Goal: Task Accomplishment & Management: Manage account settings

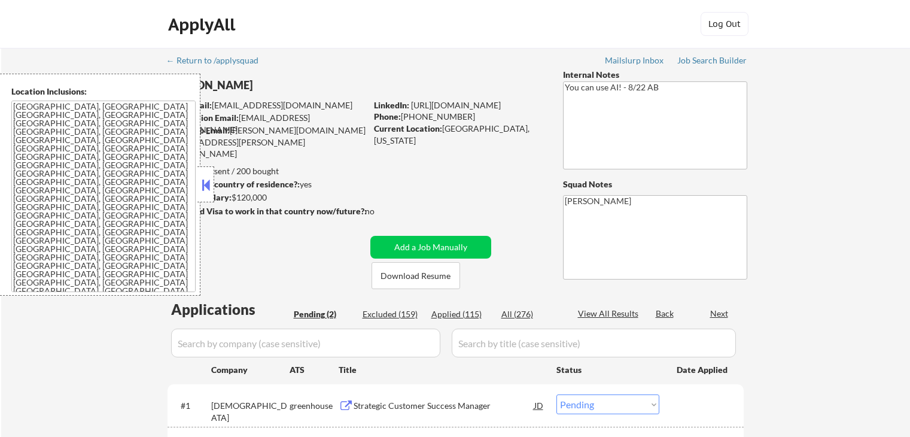
select select ""pending""
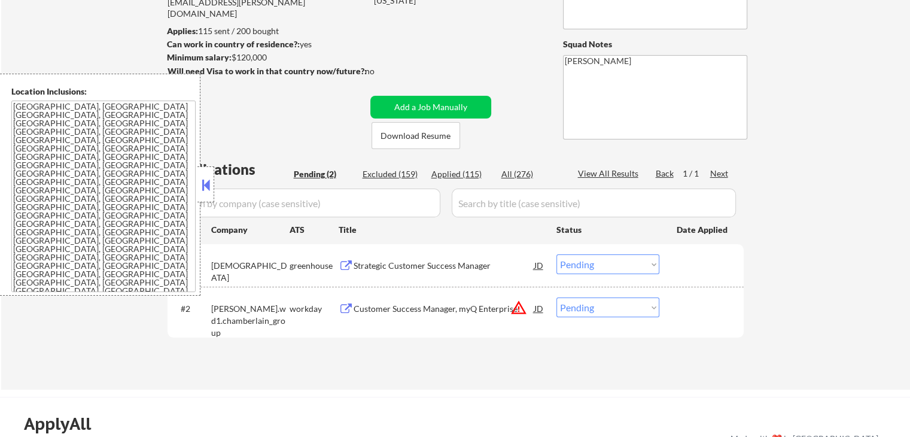
scroll to position [120, 0]
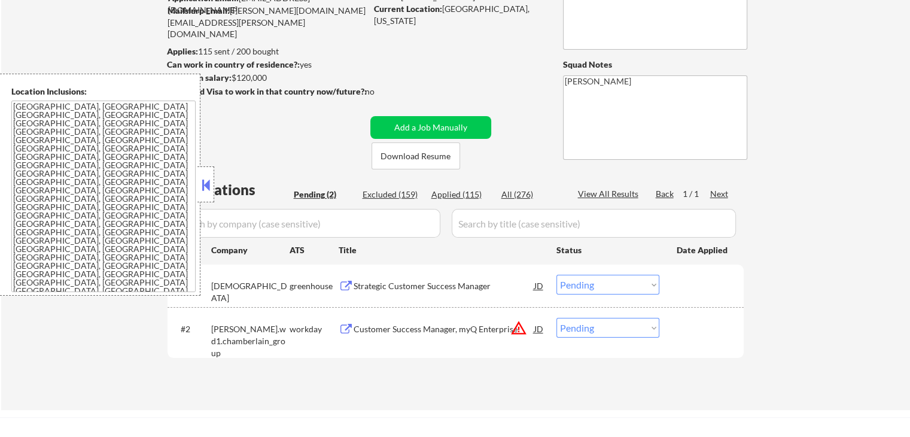
click at [207, 192] on button at bounding box center [205, 185] width 13 height 18
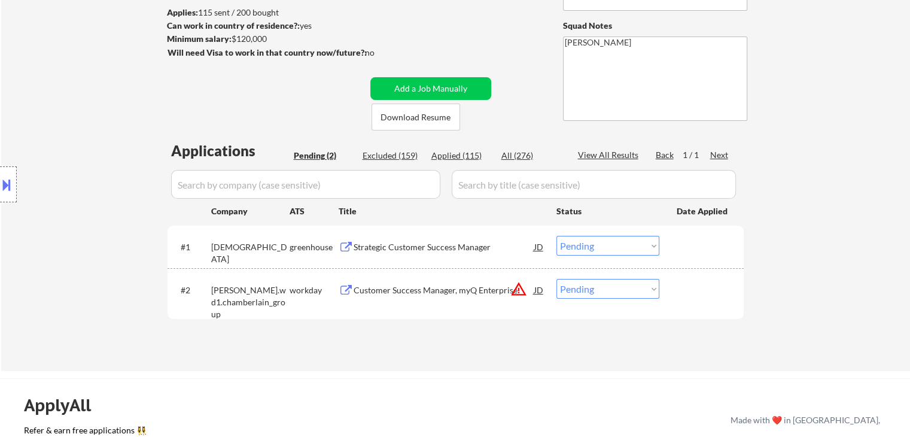
scroll to position [180, 0]
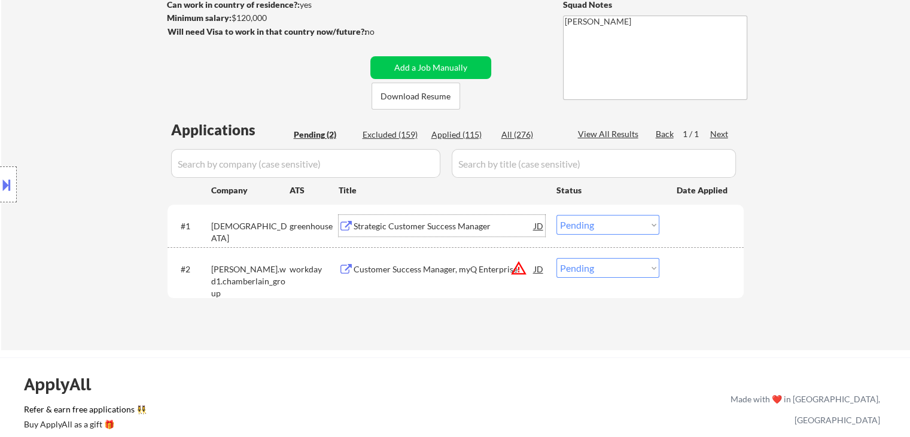
click at [388, 223] on div "Strategic Customer Success Manager" at bounding box center [444, 226] width 181 height 12
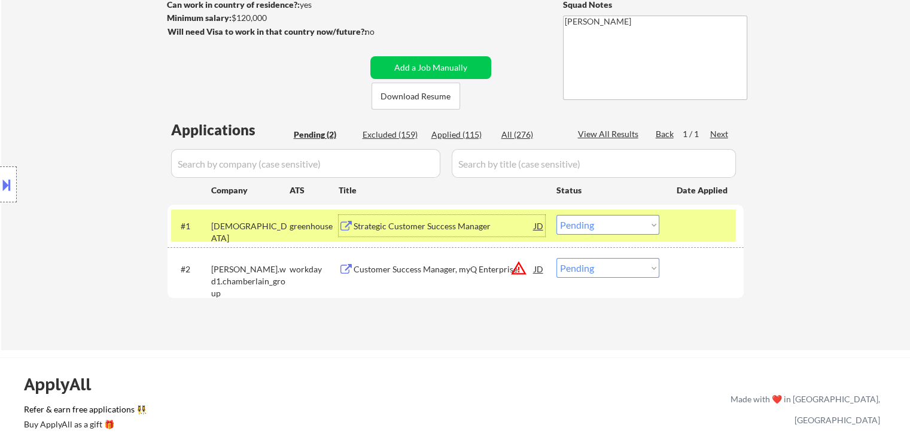
click at [432, 266] on div "Customer Success Manager, myQ Enterprise" at bounding box center [444, 269] width 181 height 12
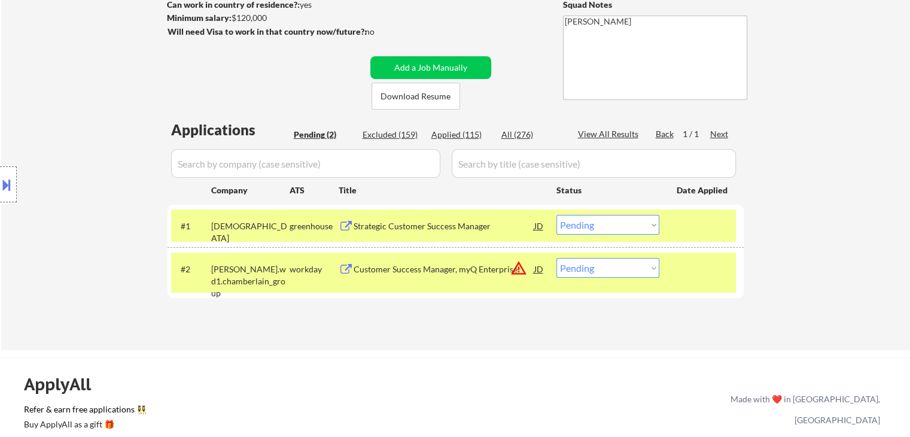
click at [8, 178] on button at bounding box center [6, 185] width 13 height 20
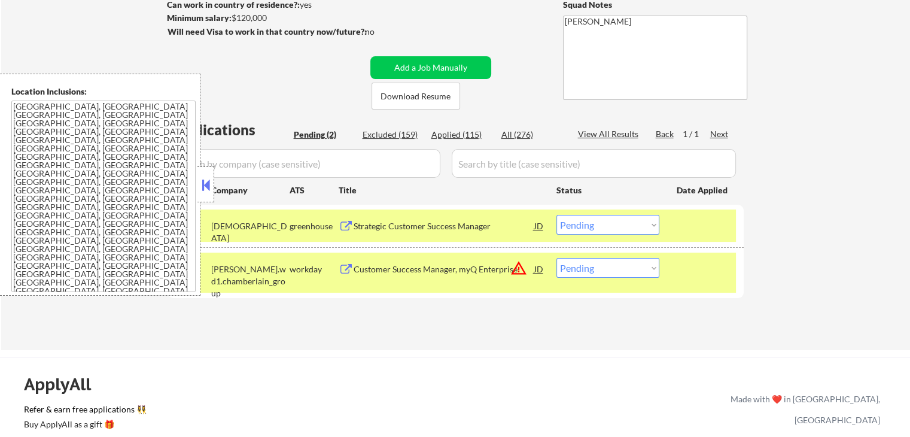
scroll to position [299, 0]
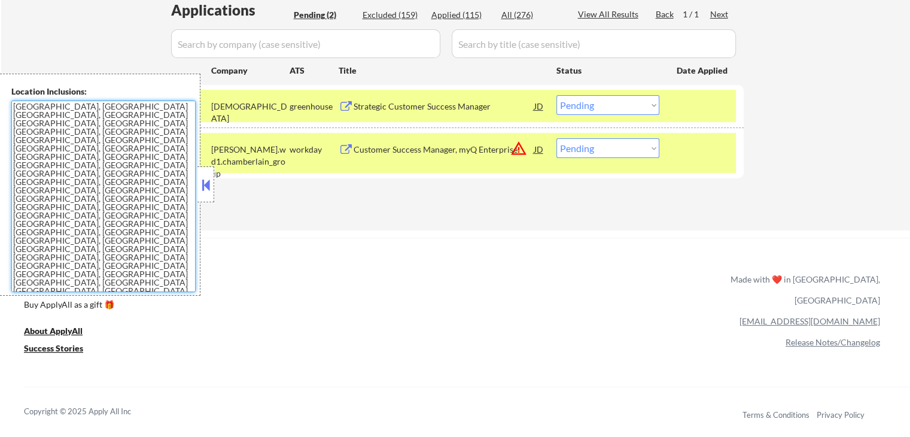
drag, startPoint x: 129, startPoint y: 190, endPoint x: 0, endPoint y: 110, distance: 152.1
click at [0, 110] on div "Location Inclusions: [GEOGRAPHIC_DATA], [GEOGRAPHIC_DATA] [GEOGRAPHIC_DATA], [G…" at bounding box center [100, 185] width 200 height 222
click at [596, 149] on select "Choose an option... Pending Applied Excluded (Questions) Excluded (Expired) Exc…" at bounding box center [608, 148] width 103 height 20
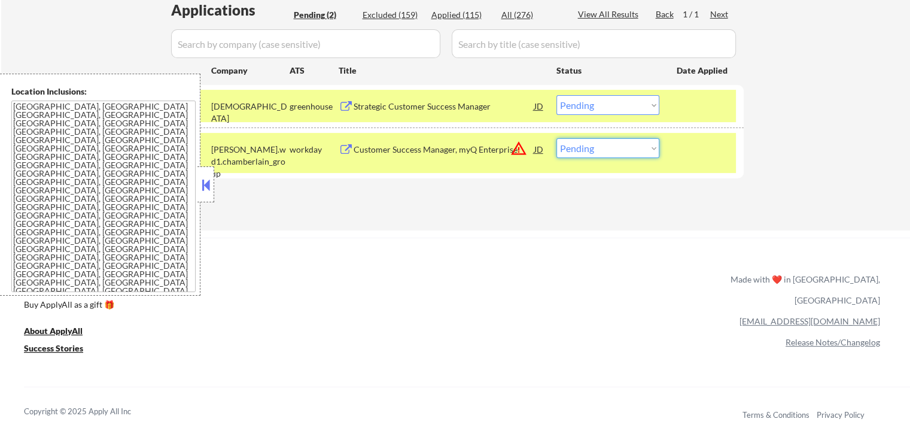
select select ""excluded__location_""
click at [557, 138] on select "Choose an option... Pending Applied Excluded (Questions) Excluded (Expired) Exc…" at bounding box center [608, 148] width 103 height 20
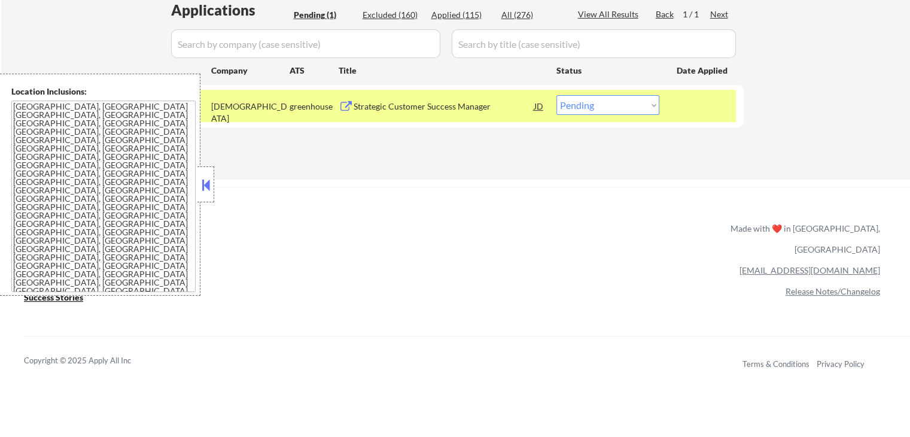
click at [621, 103] on select "Choose an option... Pending Applied Excluded (Questions) Excluded (Expired) Exc…" at bounding box center [608, 105] width 103 height 20
select select ""applied""
click at [557, 95] on select "Choose an option... Pending Applied Excluded (Questions) Excluded (Expired) Exc…" at bounding box center [608, 105] width 103 height 20
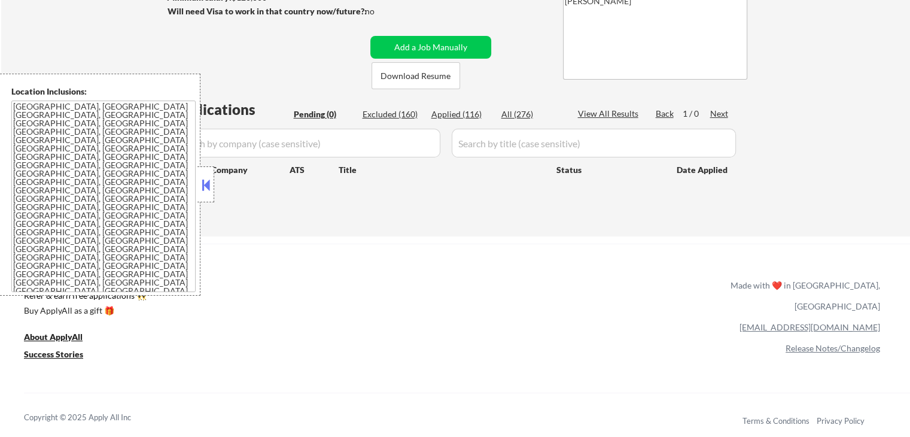
scroll to position [180, 0]
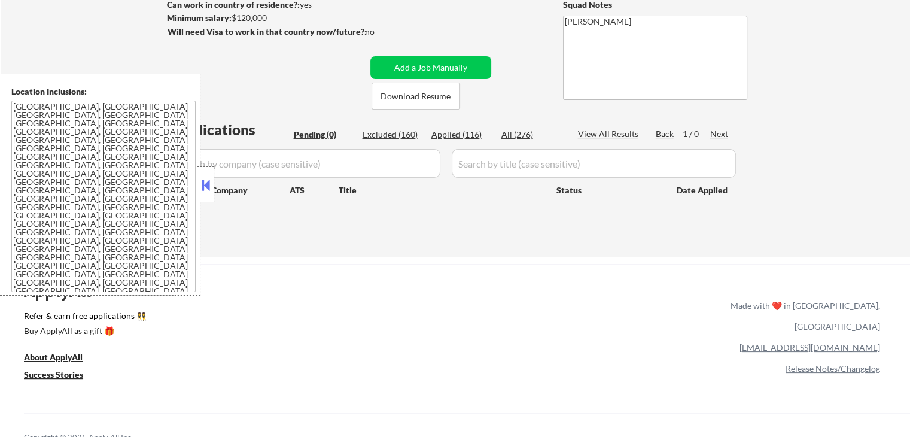
click at [457, 135] on div "Applied (116)" at bounding box center [462, 135] width 60 height 12
select select ""applied""
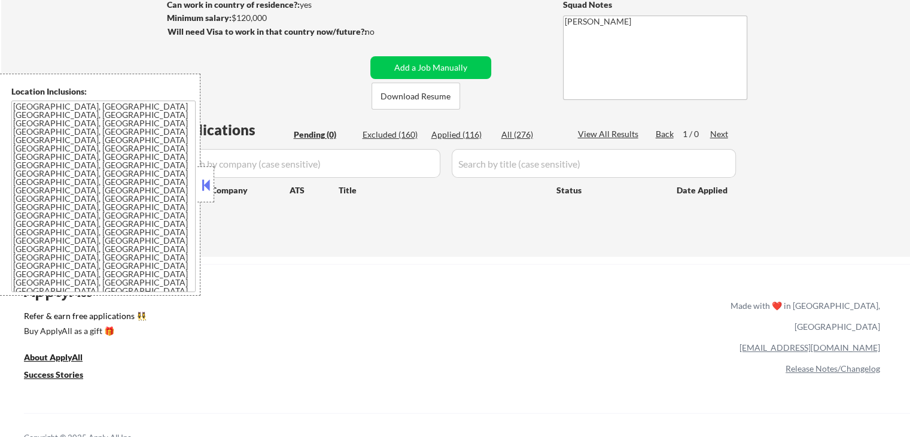
select select ""applied""
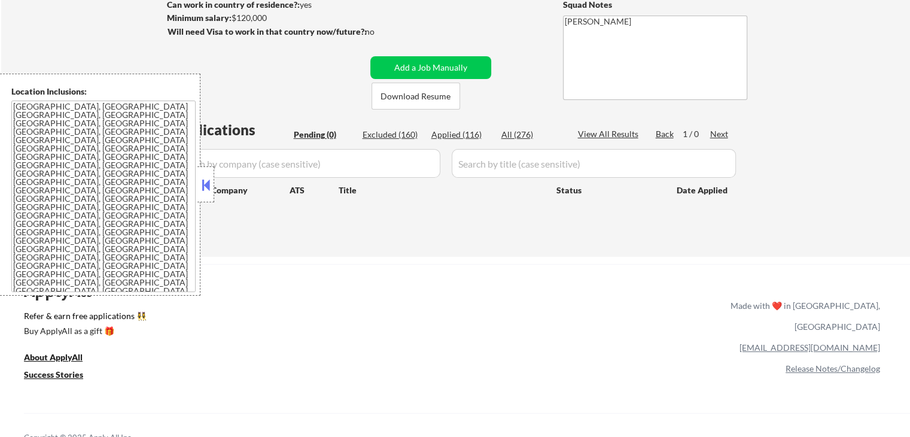
select select ""applied""
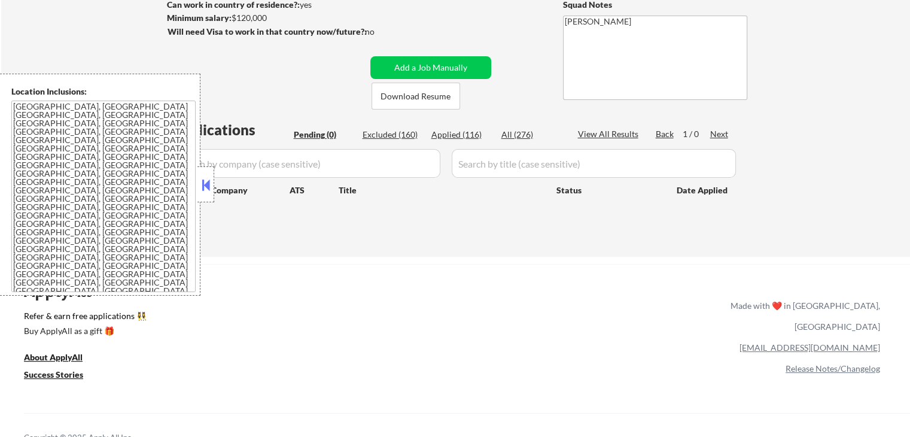
select select ""applied""
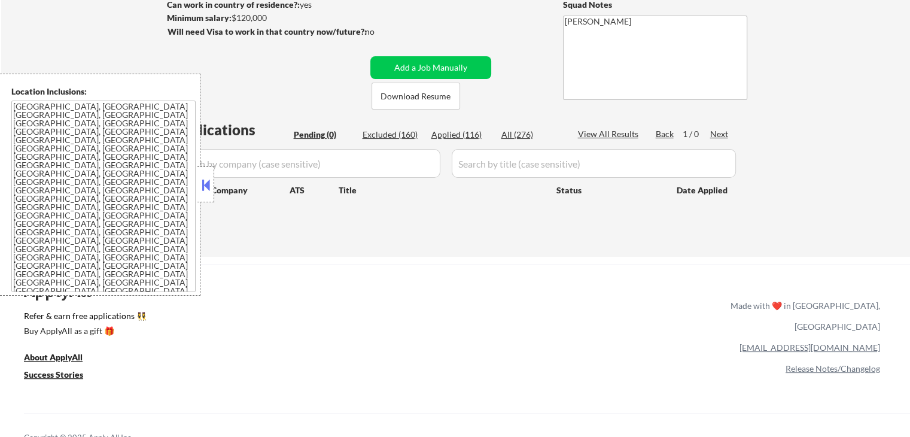
select select ""applied""
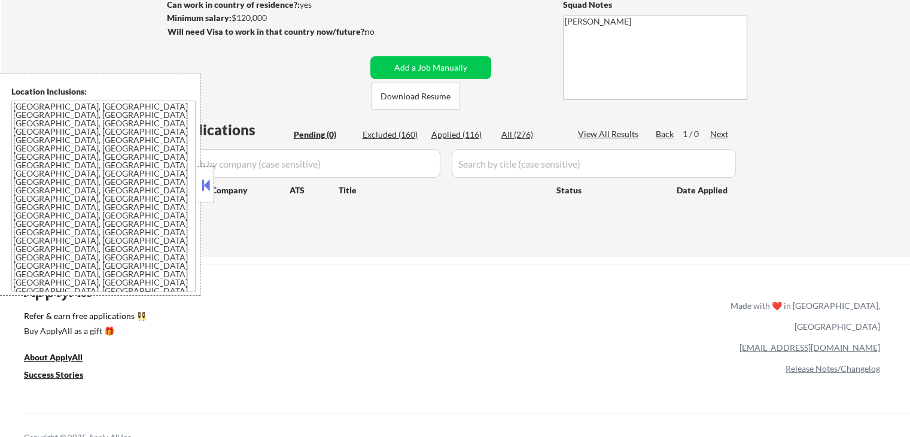
select select ""applied""
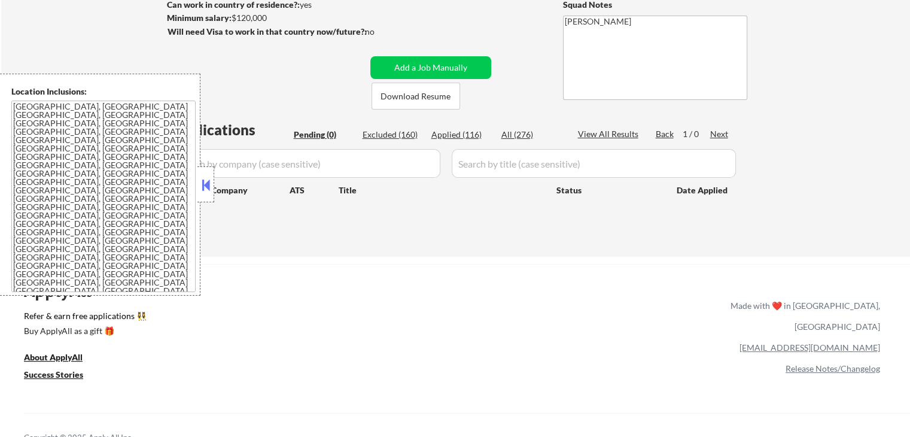
select select ""applied""
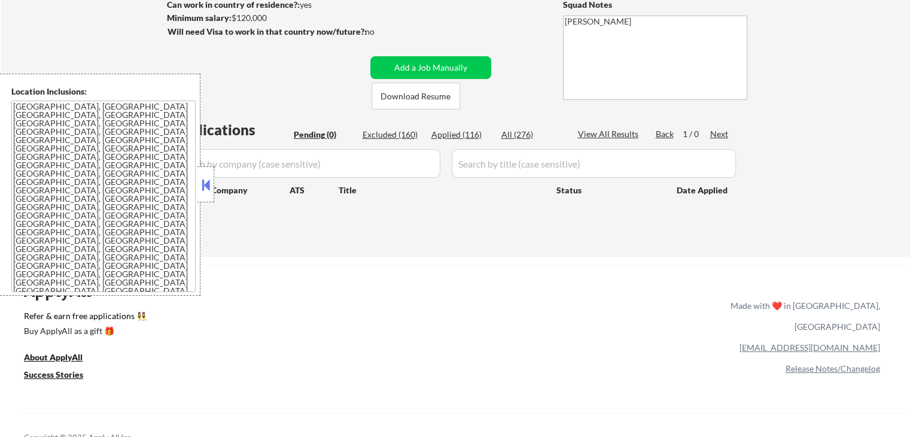
select select ""applied""
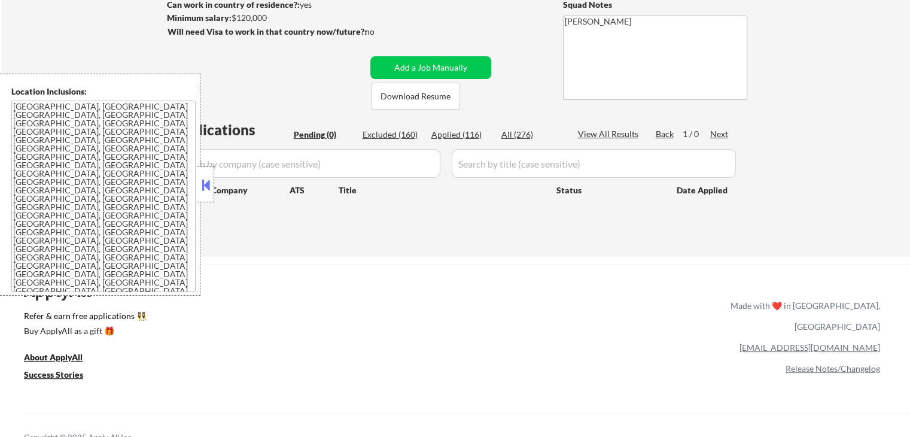
select select ""applied""
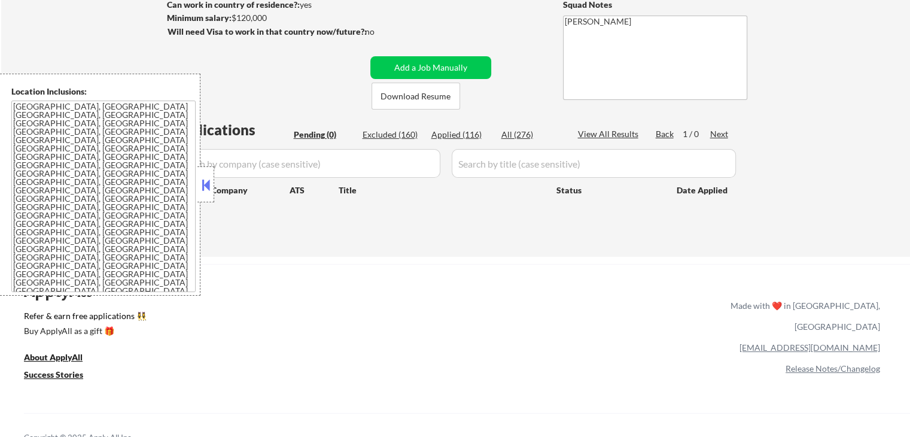
select select ""applied""
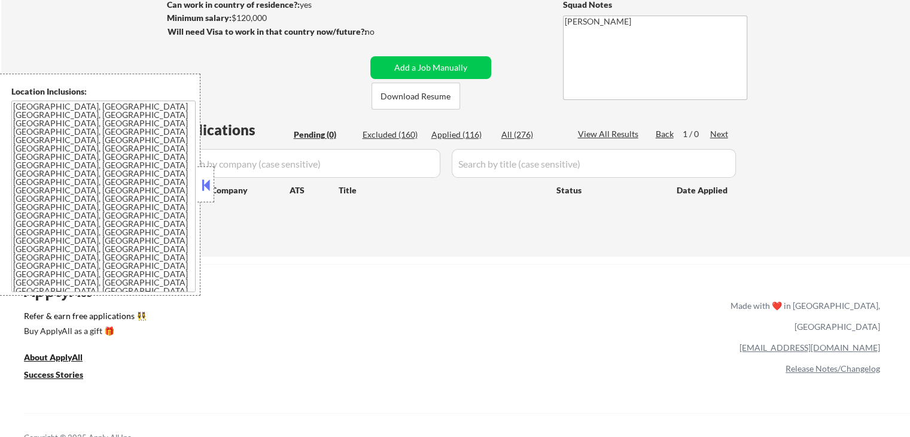
select select ""applied""
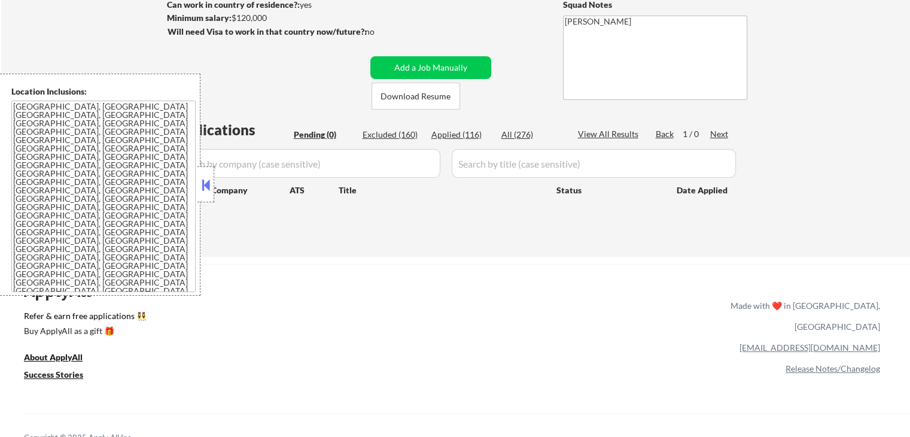
select select ""applied""
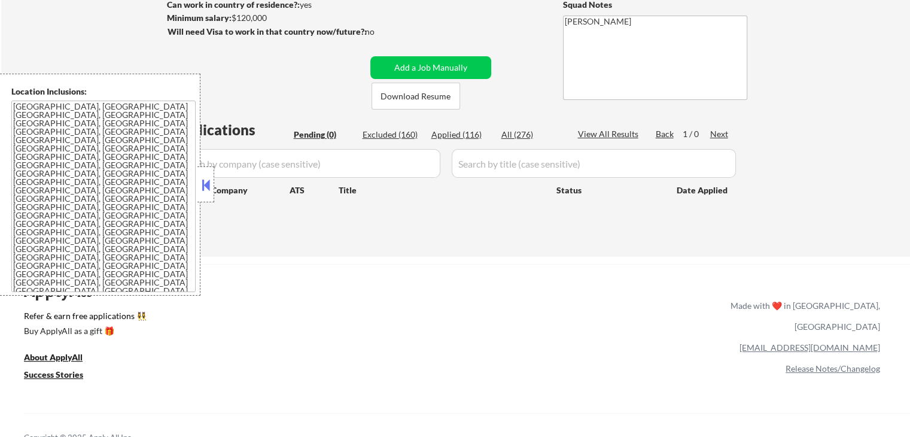
select select ""applied""
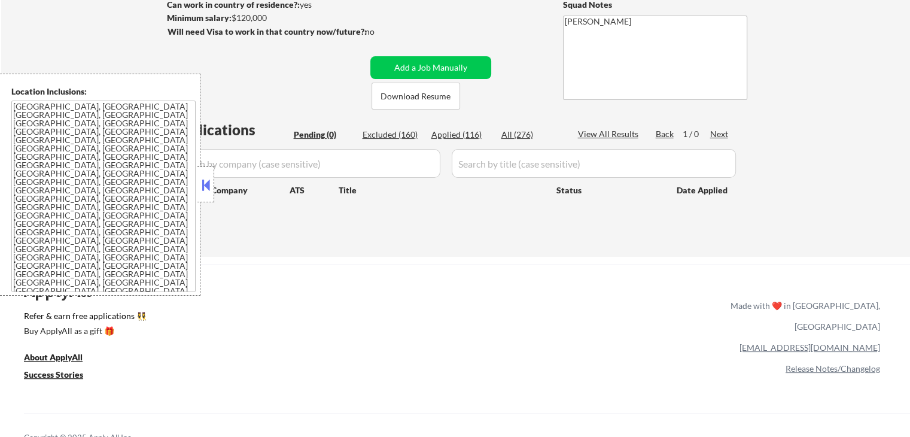
select select ""applied""
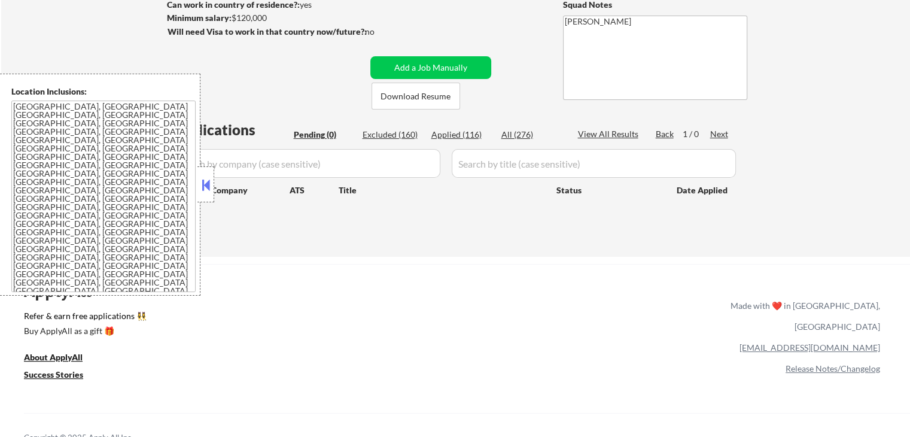
select select ""applied""
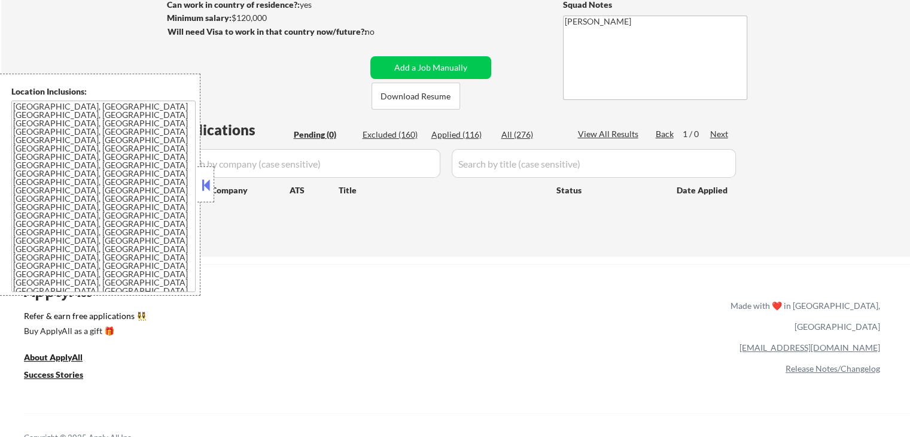
select select ""applied""
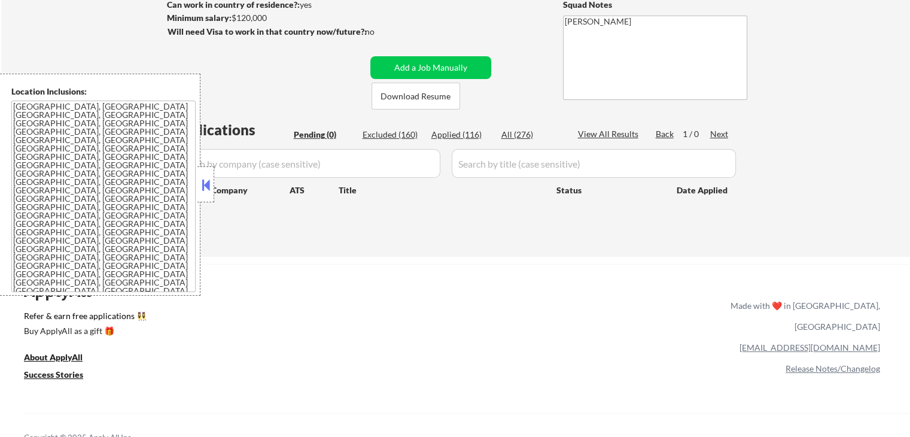
select select ""applied""
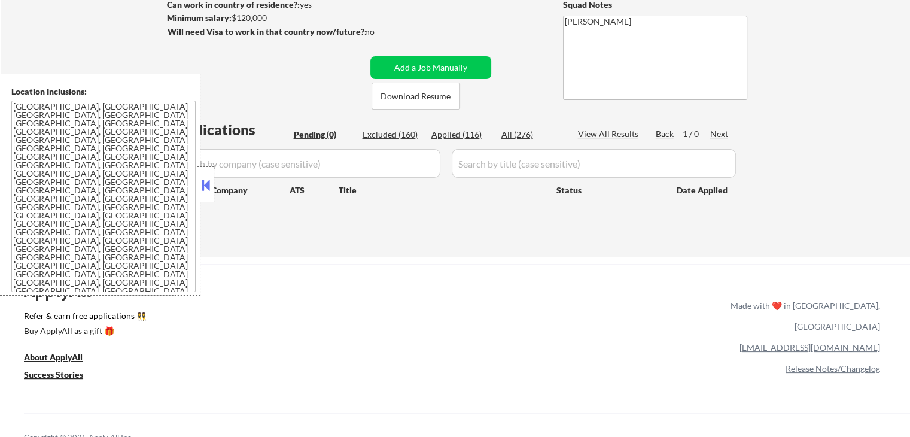
select select ""applied""
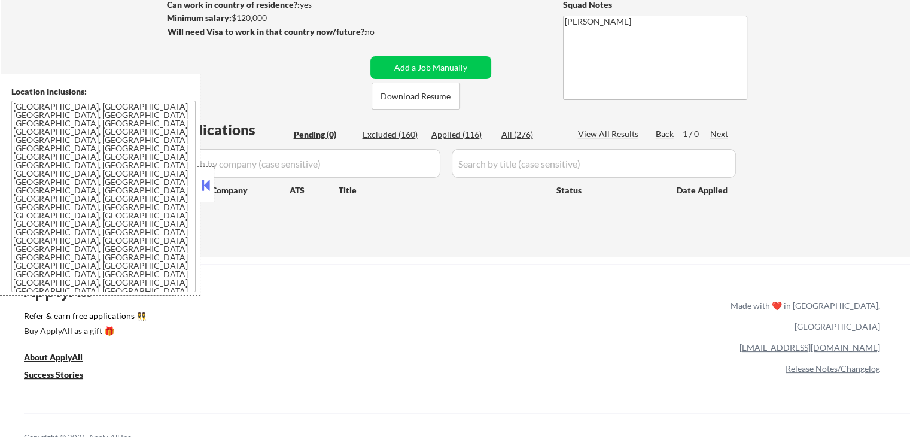
select select ""applied""
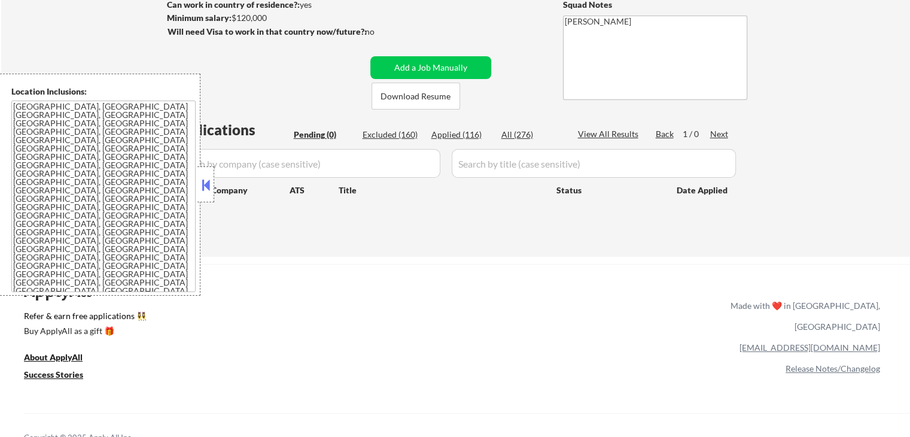
select select ""applied""
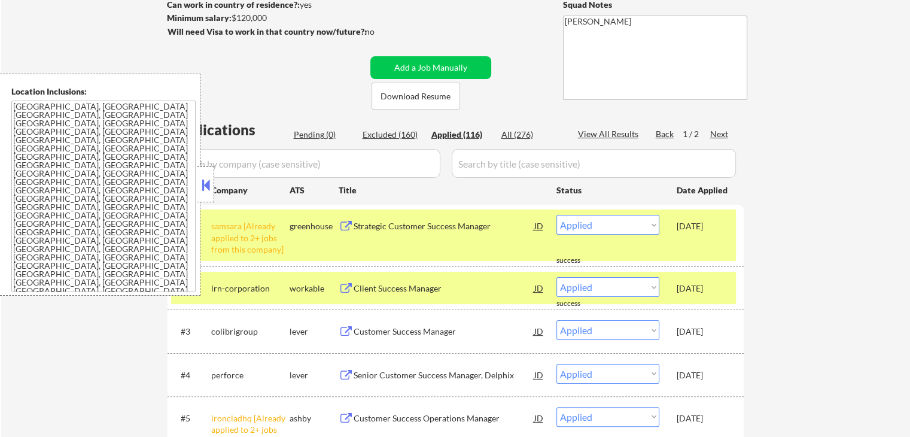
click at [400, 135] on div "Excluded (160)" at bounding box center [393, 135] width 60 height 12
select select ""excluded""
select select ""excluded__expired_""
select select ""excluded__salary_""
select select ""excluded__other_""
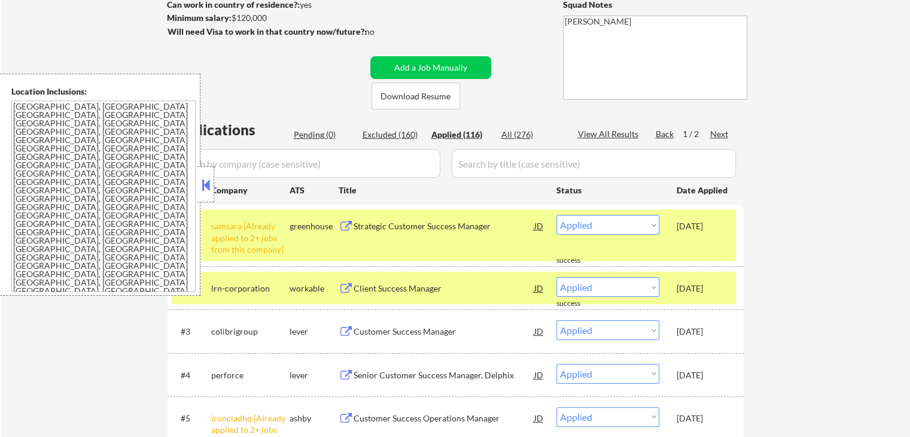
select select ""excluded__salary_""
select select ""excluded__other_""
select select ""excluded__salary_""
select select ""excluded""
select select ""excluded__expired_""
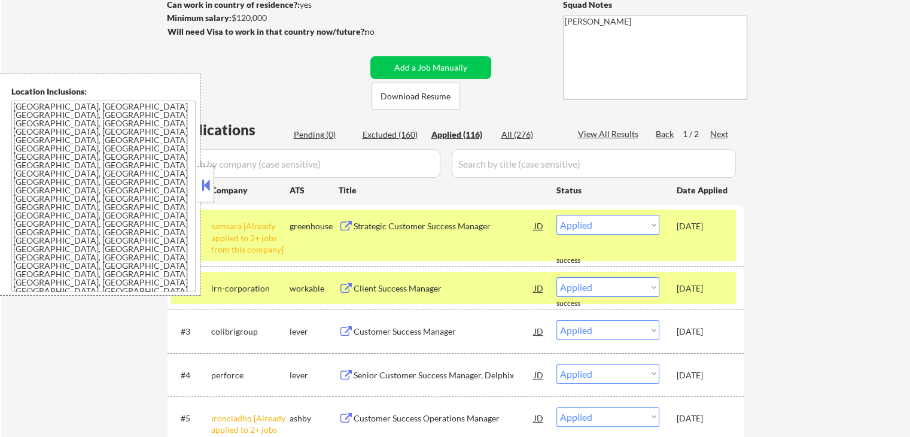
select select ""excluded__location_""
select select ""excluded__expired_""
select select ""excluded__salary_""
select select ""excluded__expired_""
select select ""excluded__salary_""
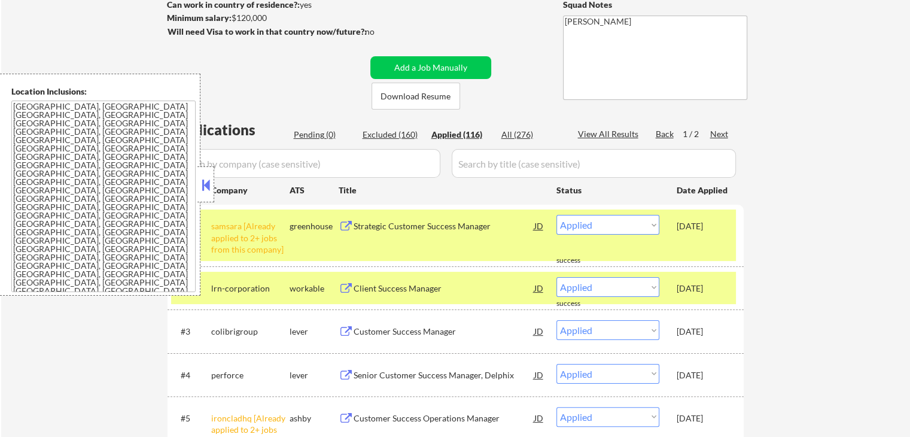
select select ""excluded__location_""
select select ""excluded__expired_""
select select ""excluded__salary_""
select select ""excluded__expired_""
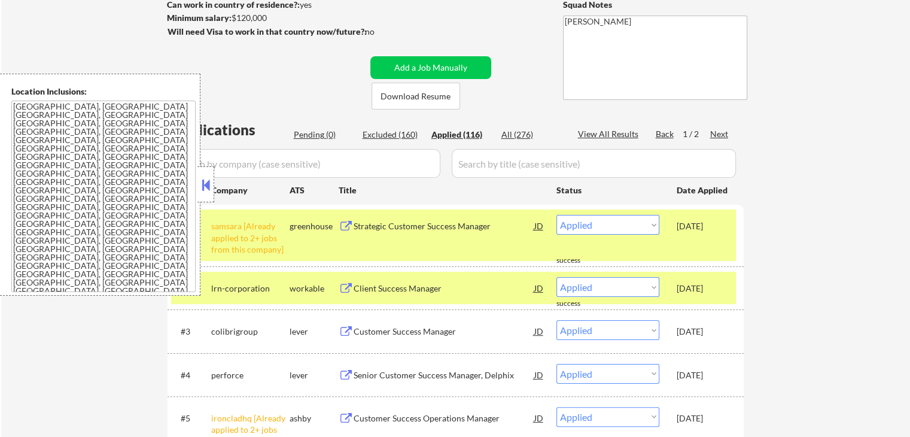
select select ""excluded__expired_""
select select ""excluded__salary_""
select select ""excluded__other_""
select select ""excluded__expired_""
select select ""excluded__location_""
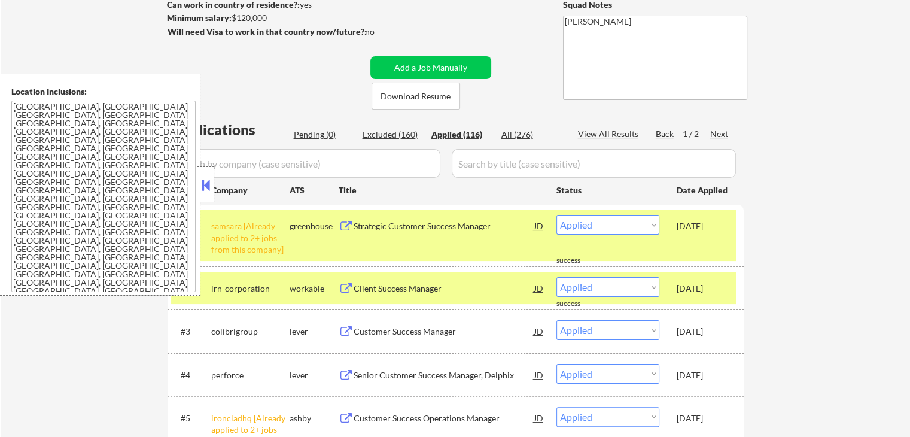
select select ""excluded__expired_""
select select ""excluded__salary_""
select select ""excluded__expired_""
select select ""excluded__salary_""
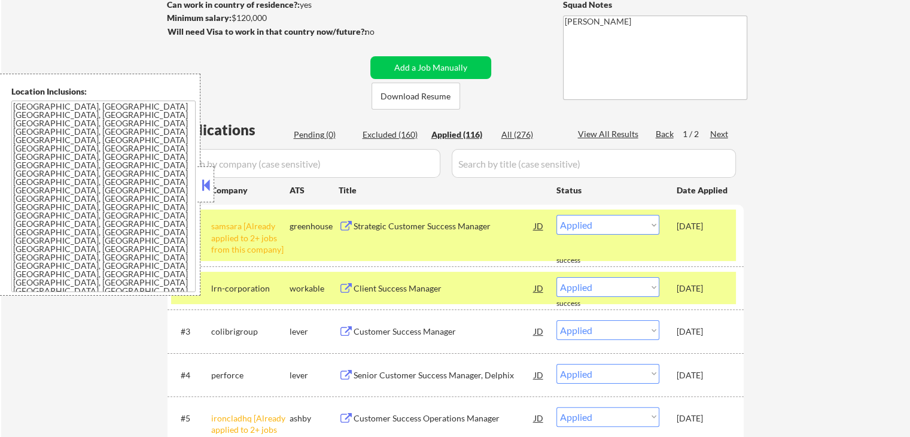
select select ""excluded__location_""
select select ""excluded__salary_""
select select ""excluded__expired_""
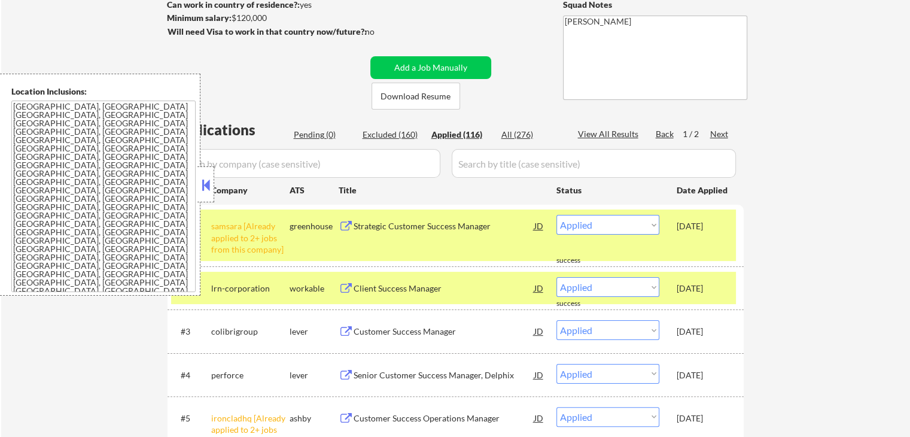
select select ""excluded__expired_""
select select ""excluded__location_""
select select ""excluded__salary_""
select select ""excluded__location_""
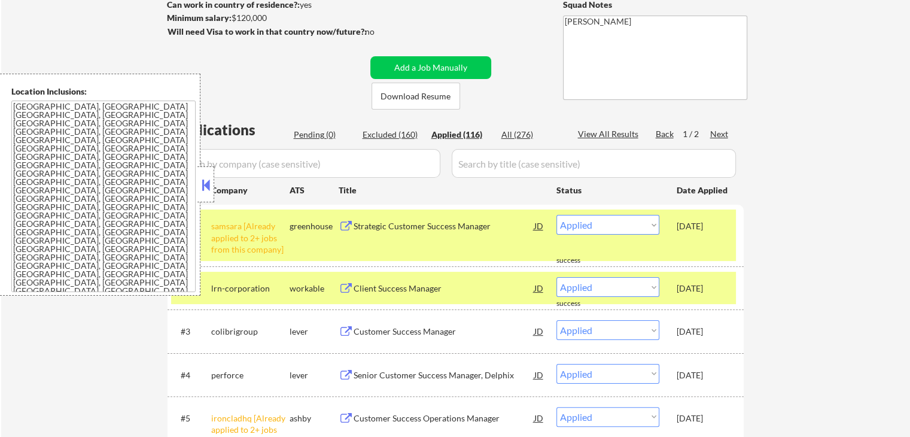
select select ""excluded__salary_""
select select ""excluded__expired_""
select select ""excluded__location_""
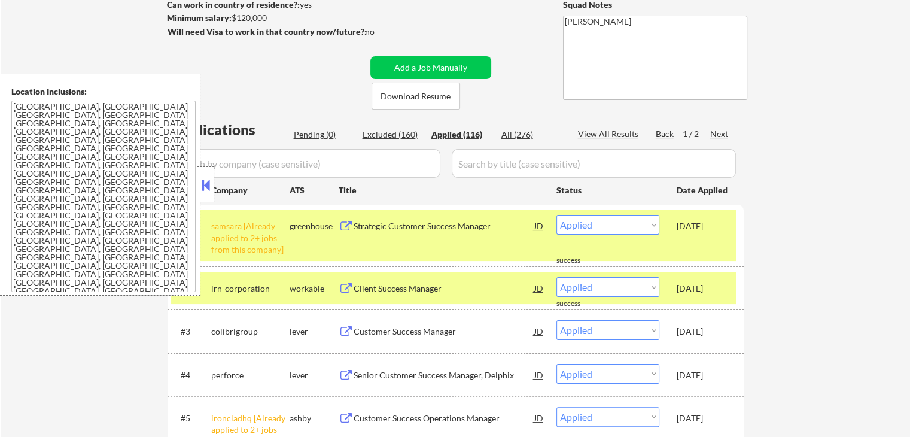
select select ""excluded__salary_""
select select ""excluded__location_""
select select ""excluded__other_""
select select ""excluded""
select select ""excluded__salary_""
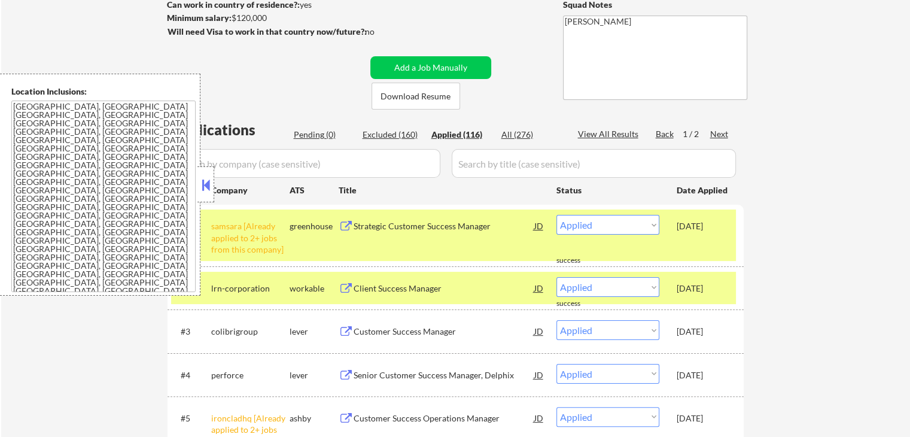
select select ""excluded__expired_""
select select ""excluded__location_""
select select ""excluded__expired_""
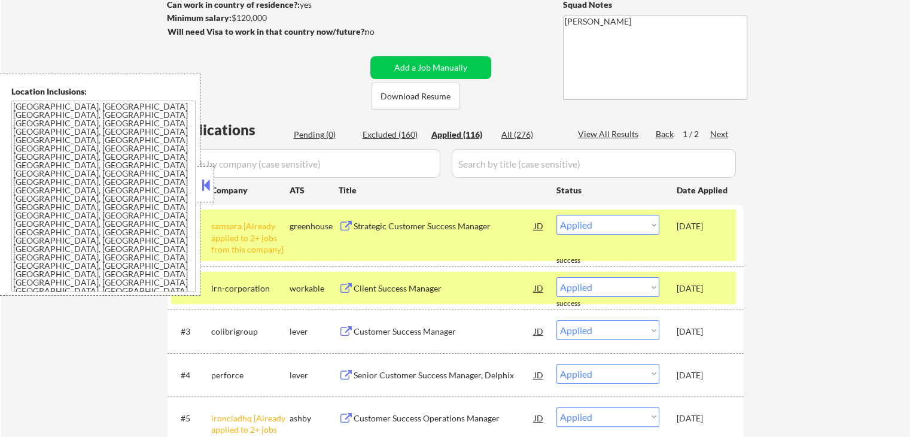
select select ""excluded__salary_""
select select ""excluded__location_""
select select ""excluded__salary_""
select select ""excluded__location_""
select select ""excluded__expired_""
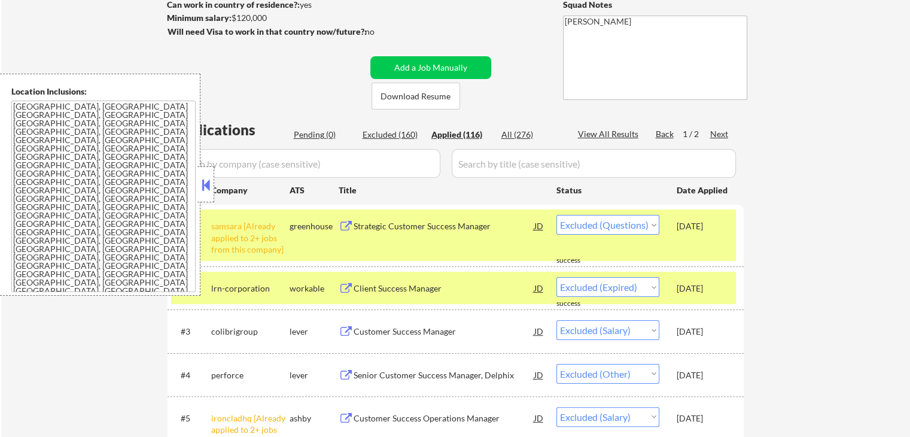
select select ""excluded__salary_""
select select ""excluded""
select select ""excluded__expired_""
select select ""excluded__location_""
select select ""excluded__expired_""
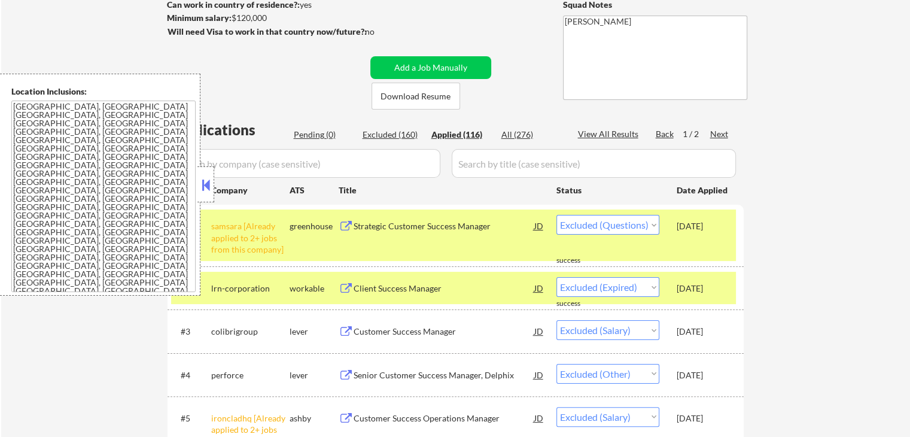
select select ""excluded__expired_""
select select ""excluded__salary_""
select select ""excluded__expired_""
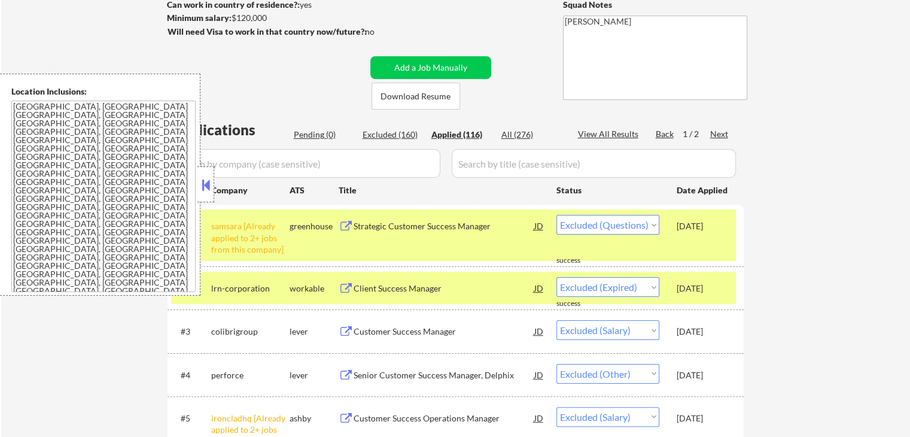
select select ""excluded__expired_""
select select ""excluded__salary_""
select select ""excluded""
select select ""excluded__expired_""
select select ""excluded__salary_""
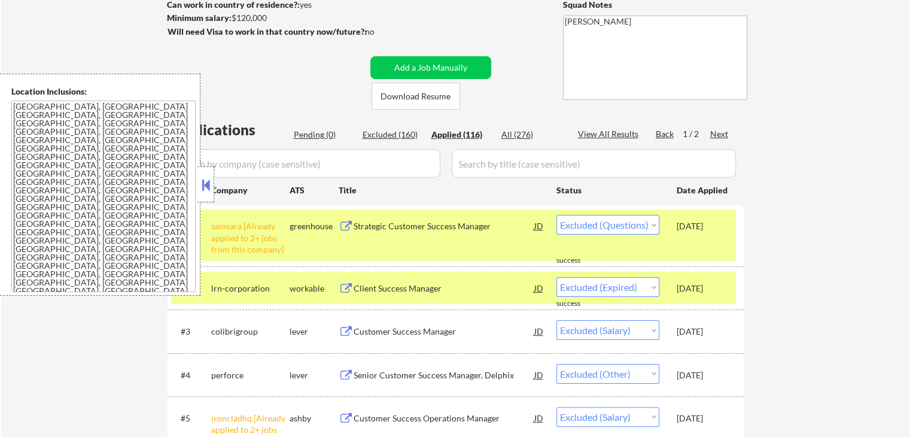
select select ""excluded__location_""
select select ""excluded""
select select ""excluded__expired_""
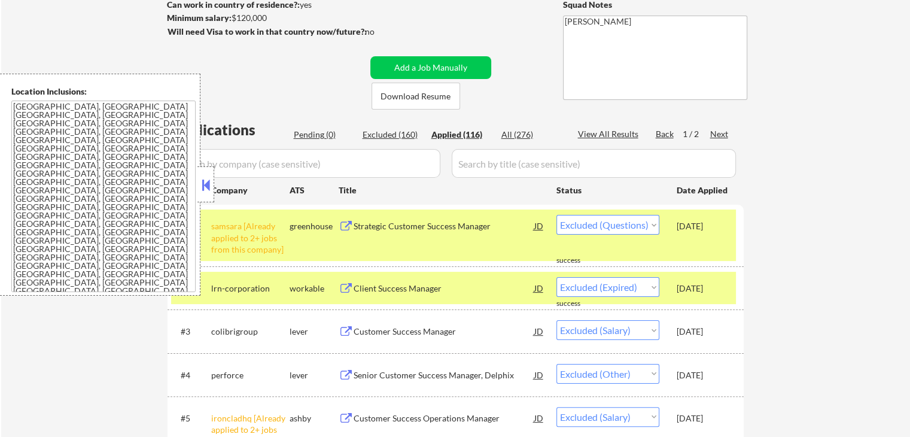
select select ""excluded__location_""
select select ""excluded__expired_""
select select ""excluded__location_""
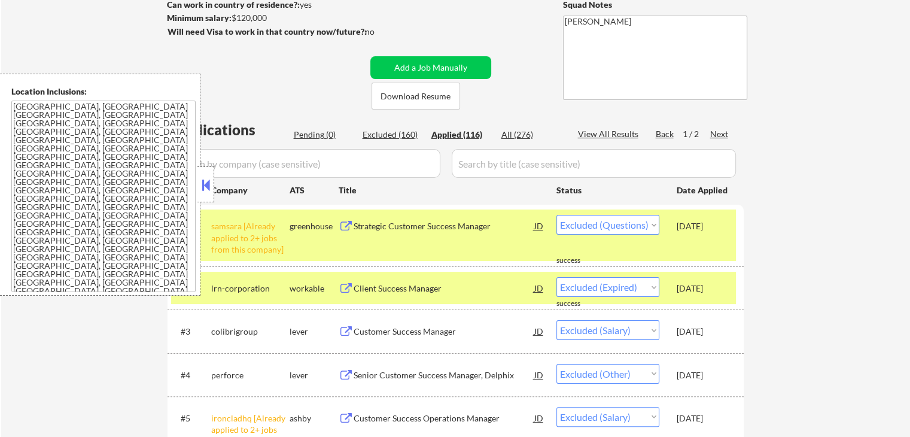
select select ""excluded__salary_""
select select ""excluded__expired_""
select select ""excluded__location_""
select select ""excluded__expired_""
select select ""excluded__location_""
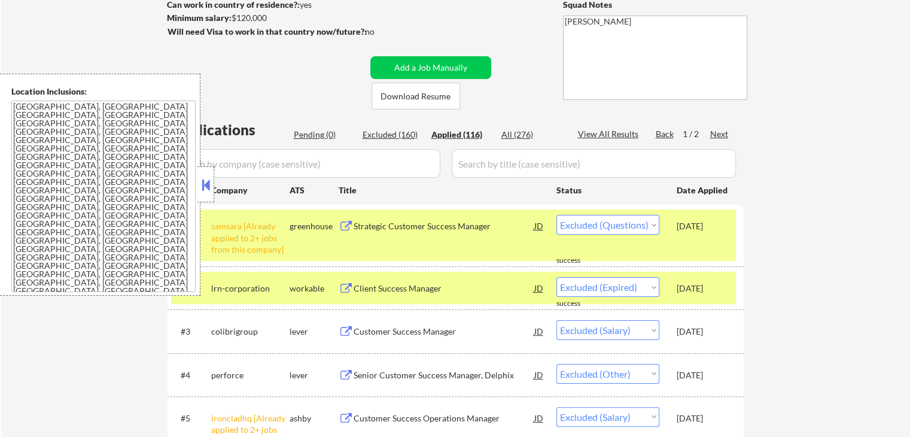
select select ""excluded__expired_""
select select ""excluded__salary_""
select select ""excluded__location_""
select select ""excluded""
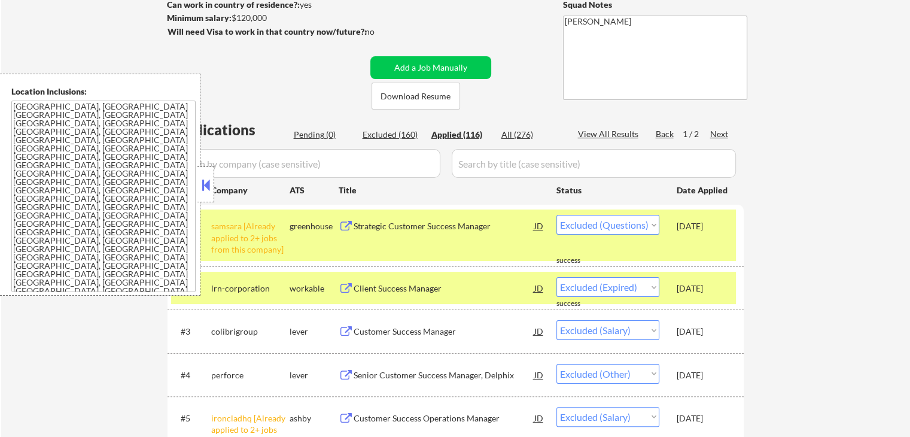
select select ""excluded__expired_""
select select ""excluded__salary_""
select select ""excluded__expired_""
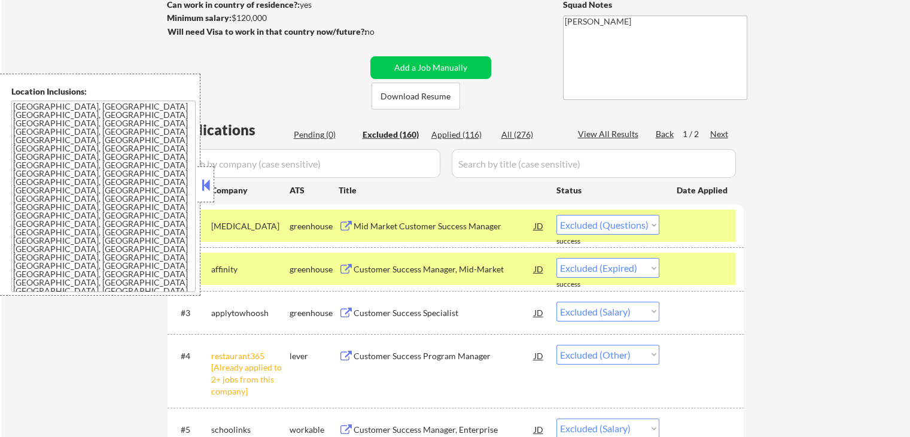
scroll to position [299, 0]
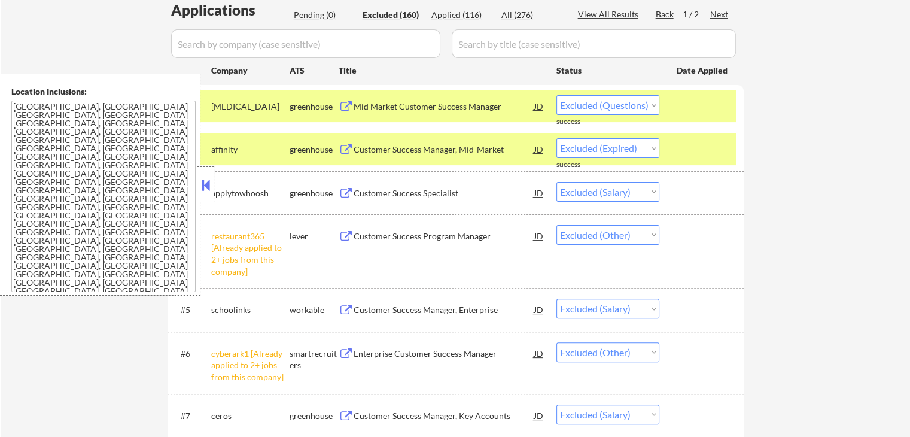
click at [433, 109] on div "Mid Market Customer Success Manager" at bounding box center [444, 107] width 181 height 12
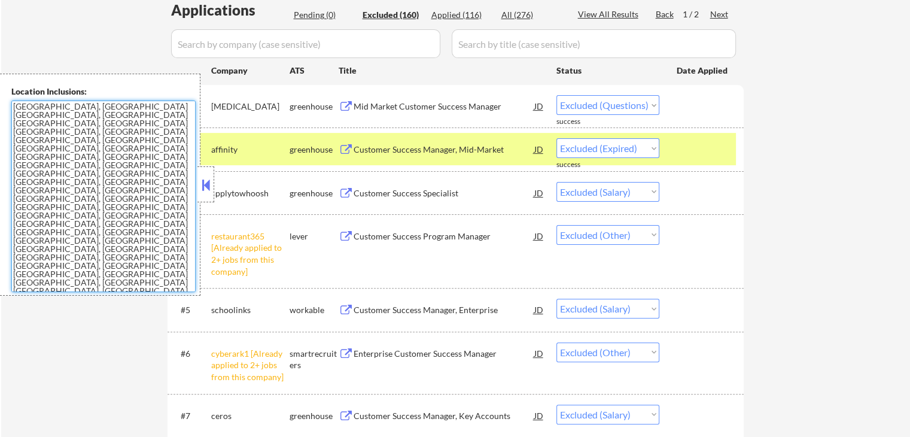
drag, startPoint x: 124, startPoint y: 193, endPoint x: 7, endPoint y: 110, distance: 144.2
click at [7, 110] on div "Location Inclusions: [GEOGRAPHIC_DATA], [GEOGRAPHIC_DATA] [GEOGRAPHIC_DATA], [G…" at bounding box center [100, 185] width 200 height 222
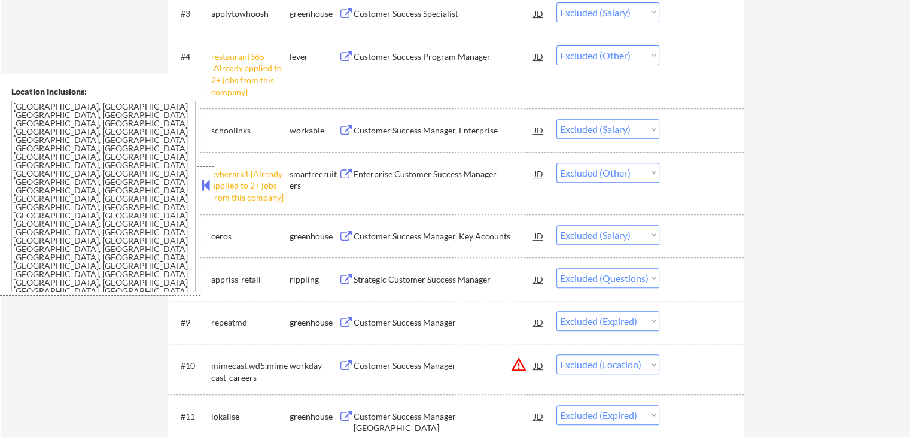
scroll to position [539, 0]
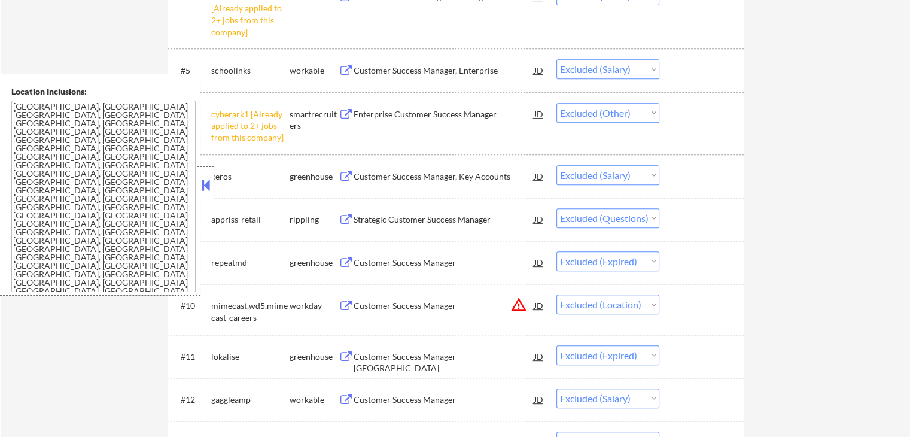
click at [396, 218] on div "Strategic Customer Success Manager" at bounding box center [444, 220] width 181 height 12
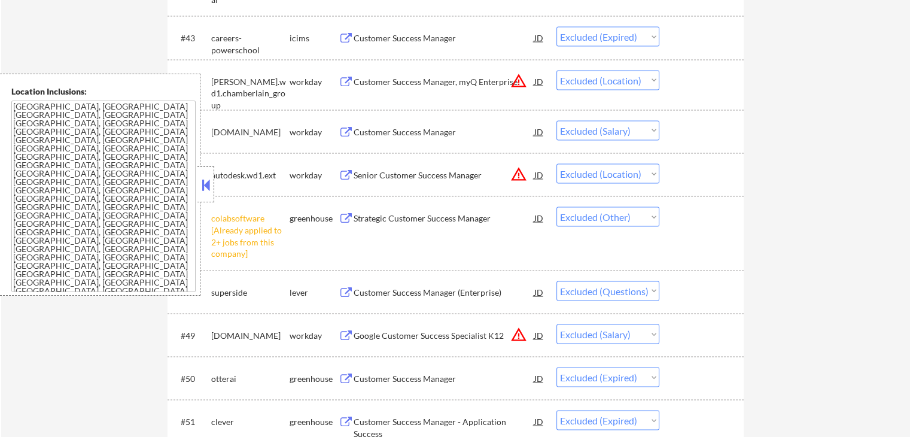
scroll to position [2454, 0]
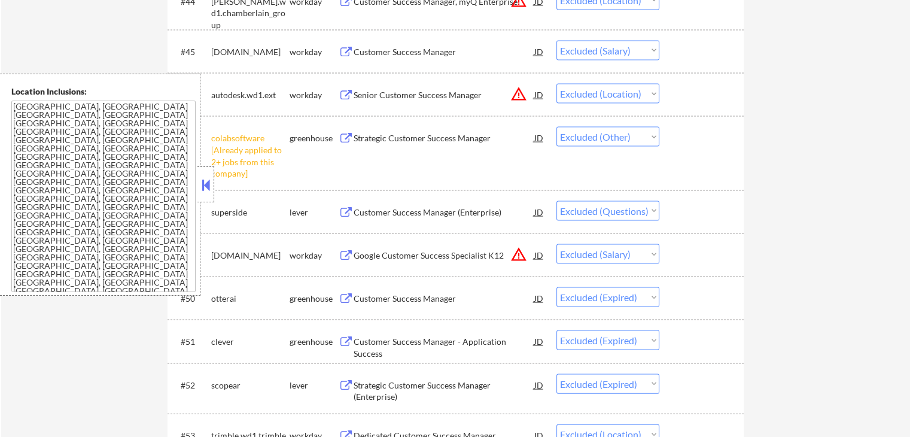
click at [405, 214] on div "Customer Success Manager (Enterprise)" at bounding box center [444, 212] width 181 height 12
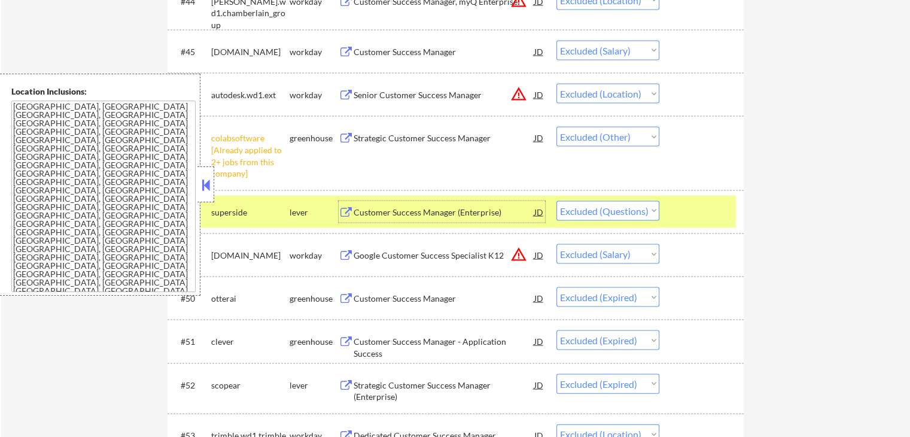
click at [621, 208] on select "Choose an option... Pending Applied Excluded (Questions) Excluded (Expired) Exc…" at bounding box center [608, 211] width 103 height 20
click at [557, 201] on select "Choose an option... Pending Applied Excluded (Questions) Excluded (Expired) Exc…" at bounding box center [608, 211] width 103 height 20
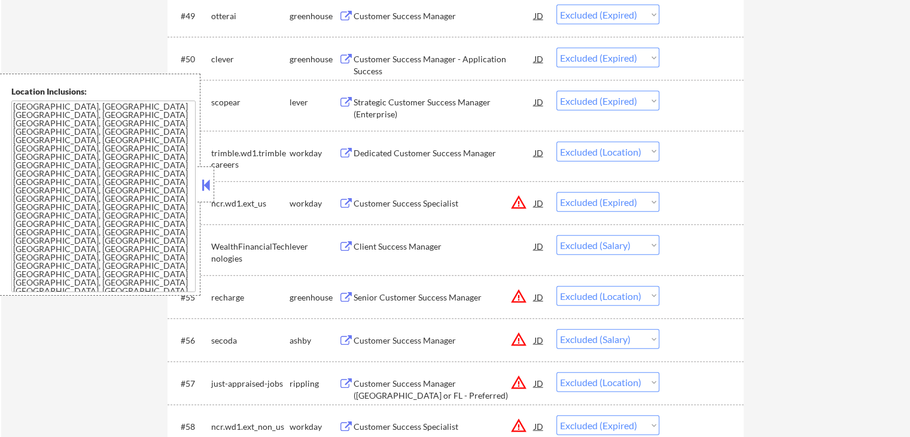
scroll to position [2753, 0]
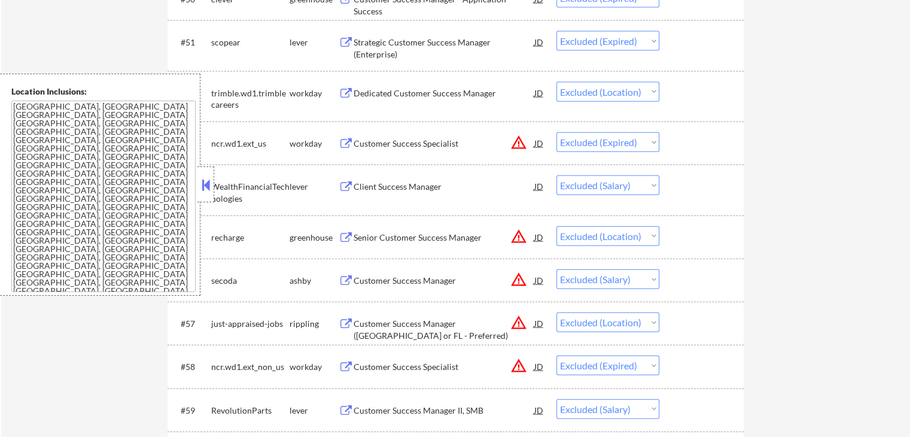
click at [443, 230] on div "Senior Customer Success Manager" at bounding box center [444, 237] width 181 height 22
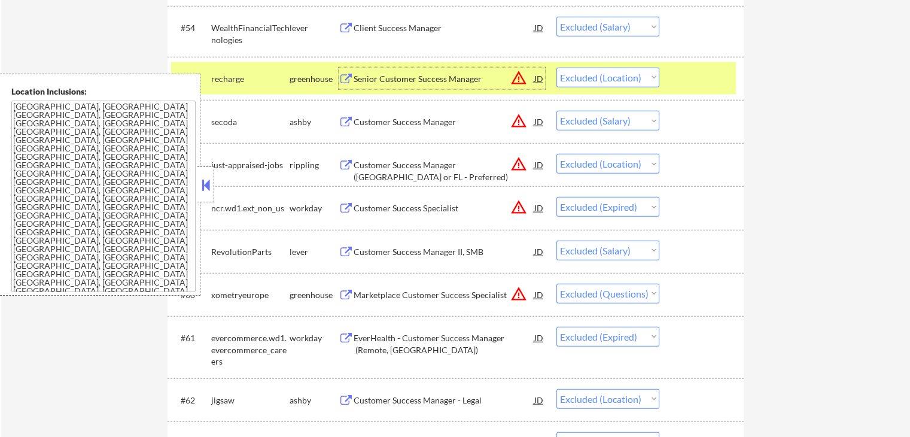
scroll to position [2933, 0]
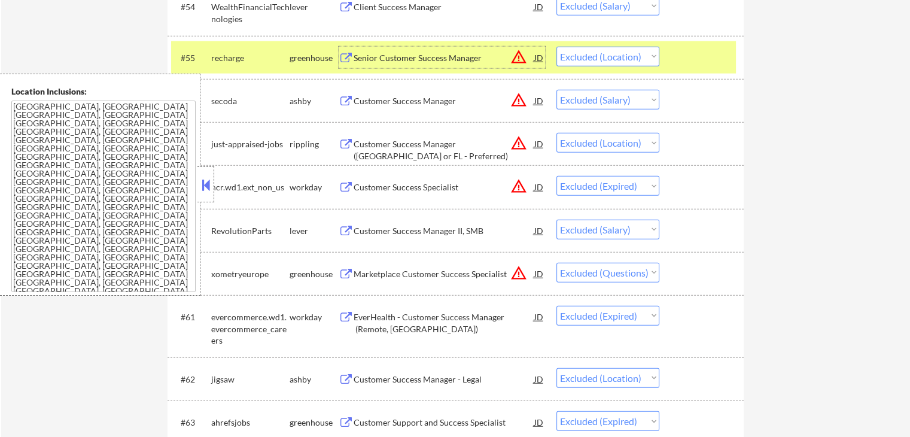
click at [450, 270] on div "Marketplace Customer Success Specialist" at bounding box center [444, 274] width 181 height 12
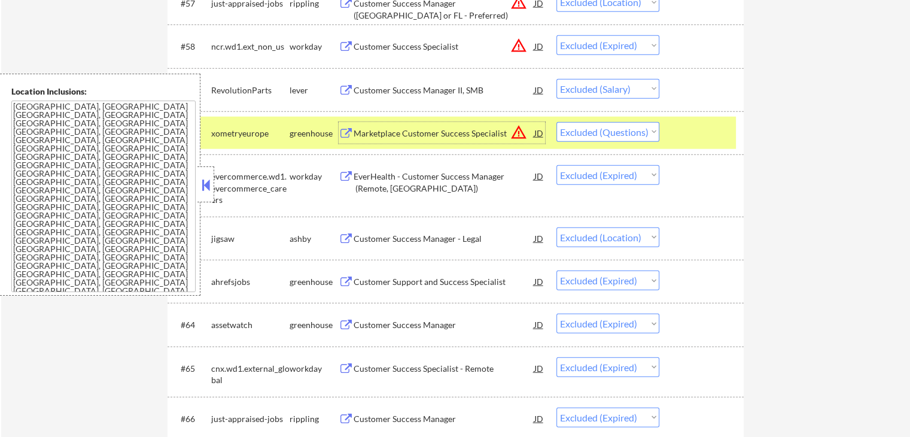
scroll to position [3052, 0]
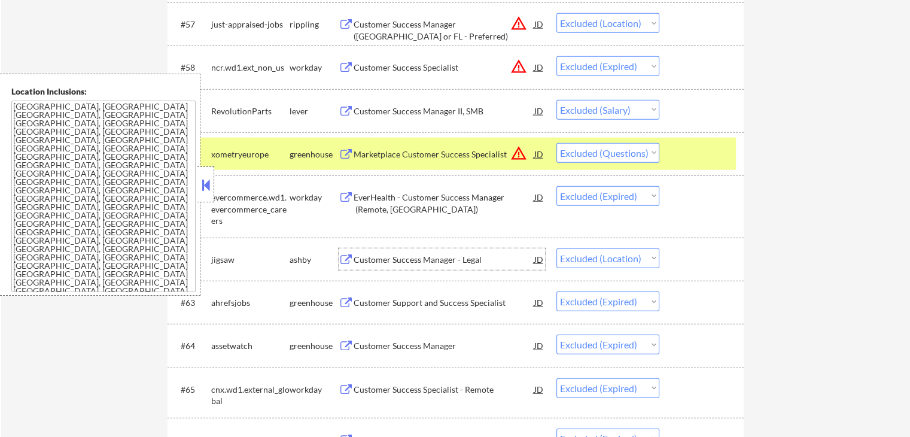
click at [354, 260] on div "Customer Success Manager - Legal" at bounding box center [444, 260] width 181 height 12
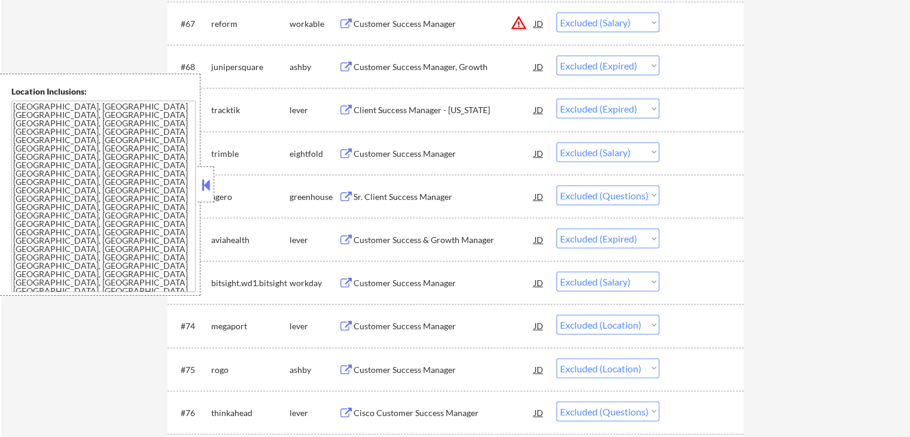
scroll to position [3531, 0]
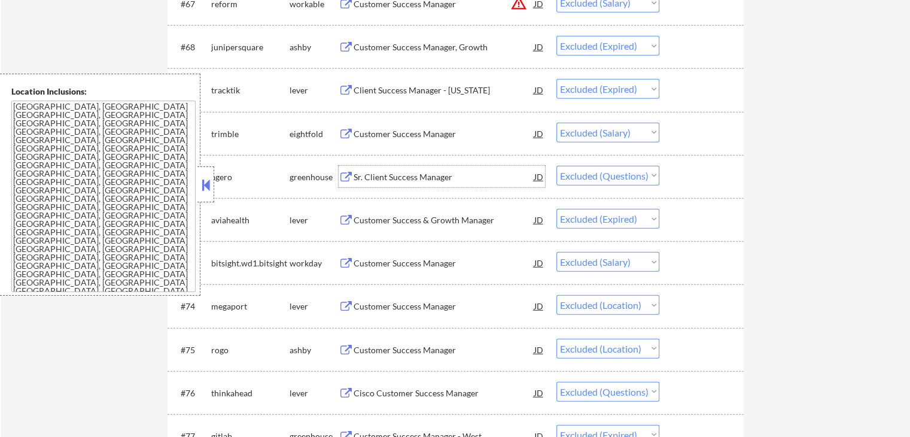
click at [398, 178] on div "Sr. Client Success Manager" at bounding box center [444, 177] width 181 height 12
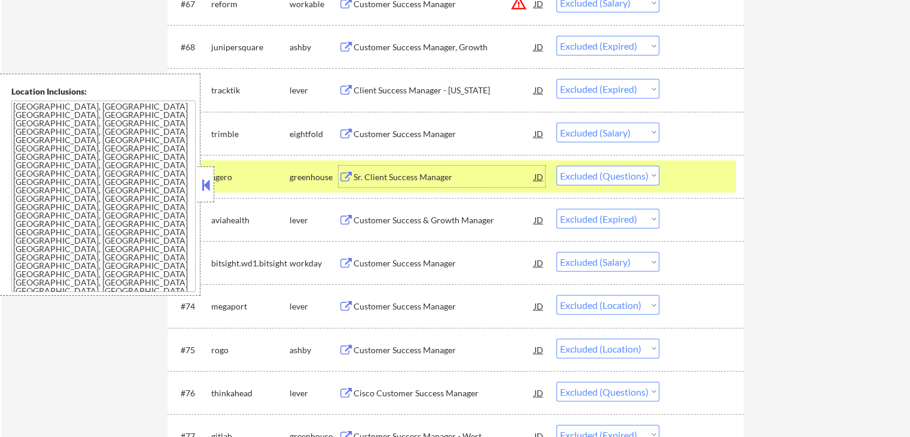
click at [612, 179] on select "Choose an option... Pending Applied Excluded (Questions) Excluded (Expired) Exc…" at bounding box center [608, 176] width 103 height 20
click at [557, 166] on select "Choose an option... Pending Applied Excluded (Questions) Excluded (Expired) Exc…" at bounding box center [608, 176] width 103 height 20
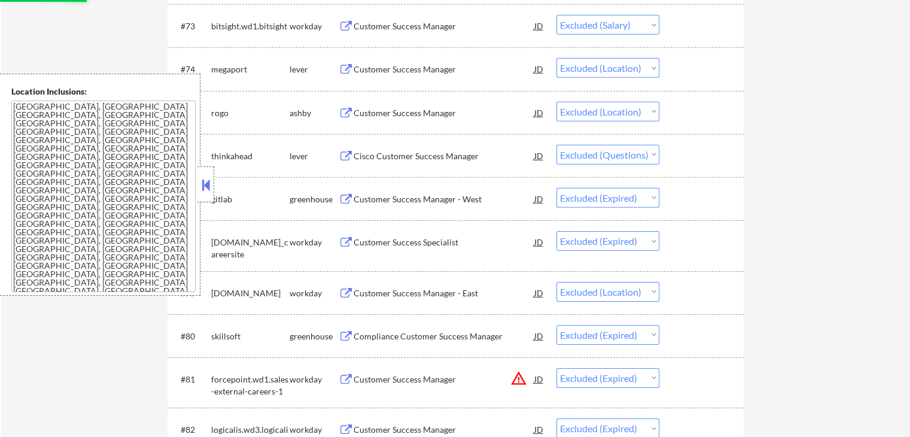
scroll to position [3770, 0]
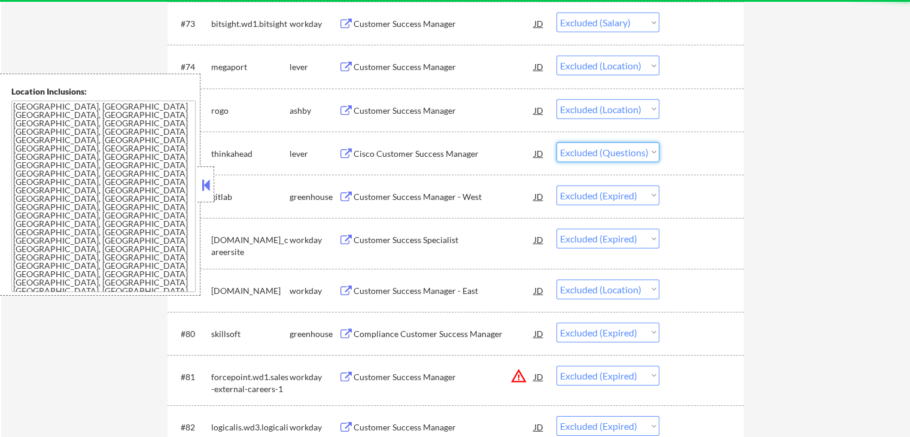
click at [627, 152] on select "Choose an option... Pending Applied Excluded (Questions) Excluded (Expired) Exc…" at bounding box center [608, 152] width 103 height 20
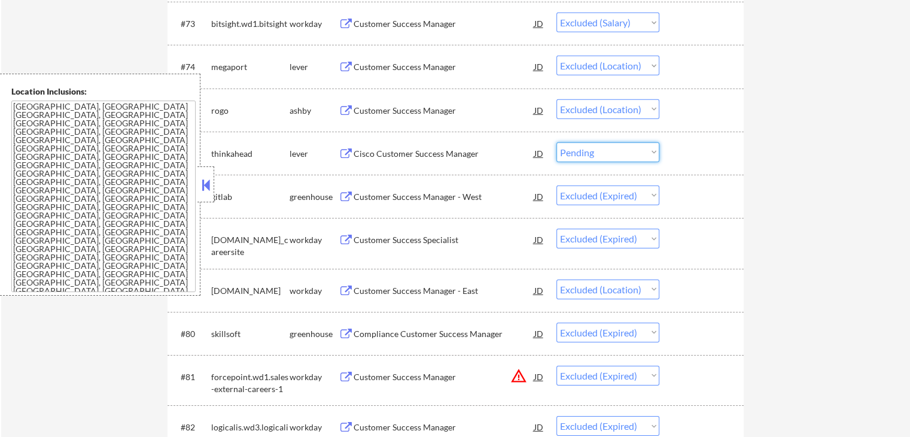
click at [557, 142] on select "Choose an option... Pending Applied Excluded (Questions) Excluded (Expired) Exc…" at bounding box center [608, 152] width 103 height 20
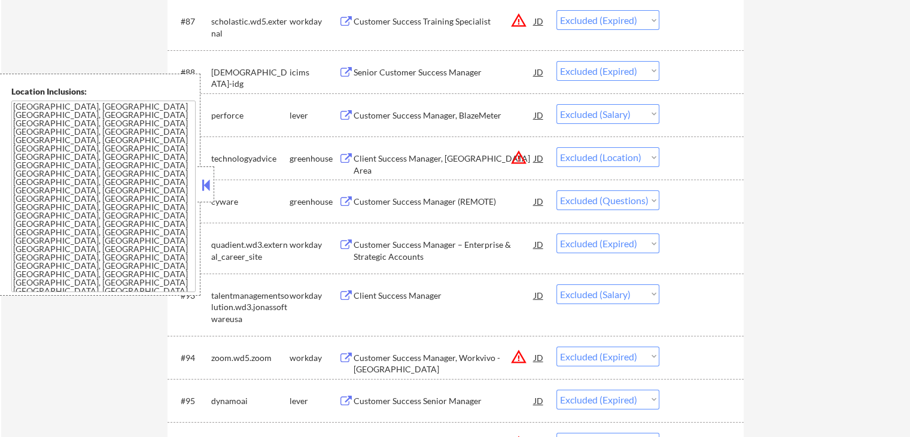
scroll to position [4489, 0]
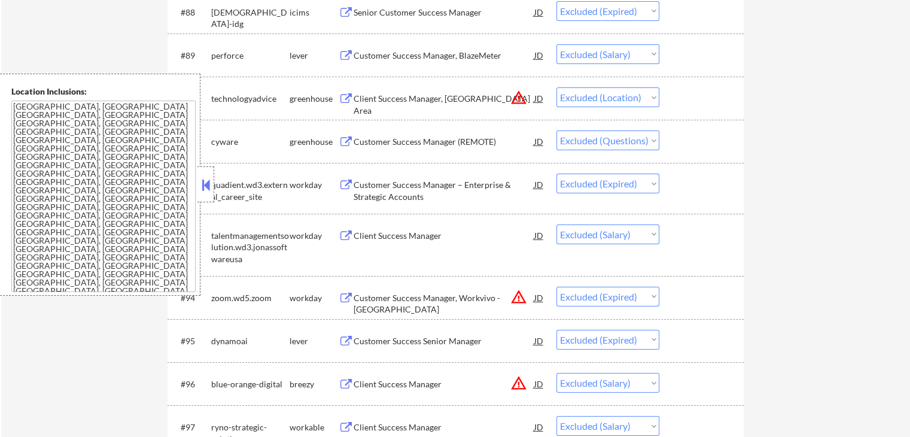
click at [622, 141] on select "Choose an option... Pending Applied Excluded (Questions) Excluded (Expired) Exc…" at bounding box center [608, 140] width 103 height 20
click at [557, 131] on select "Choose an option... Pending Applied Excluded (Questions) Excluded (Expired) Exc…" at bounding box center [608, 140] width 103 height 20
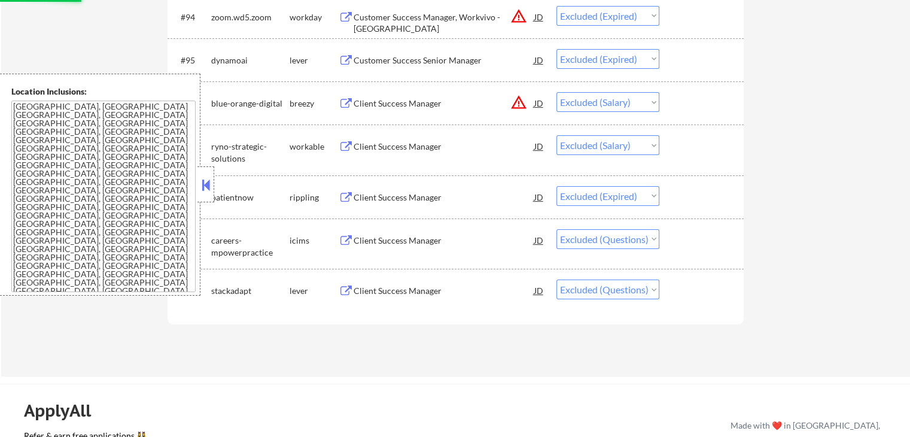
scroll to position [4788, 0]
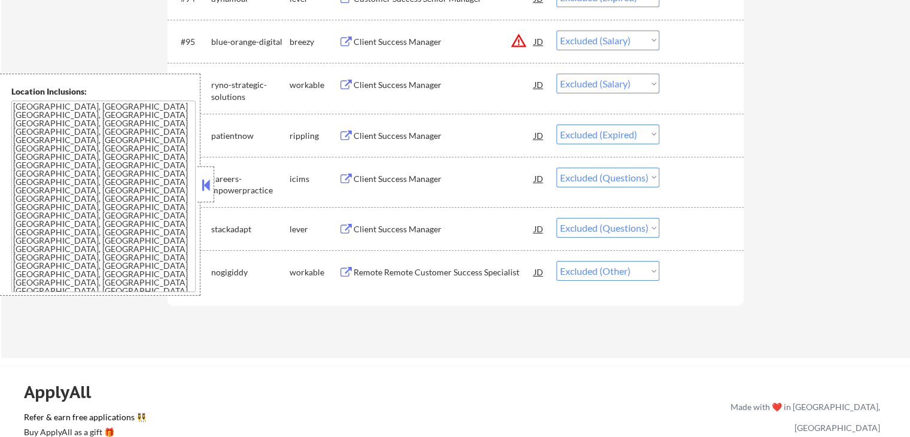
click at [627, 173] on select "Choose an option... Pending Applied Excluded (Questions) Excluded (Expired) Exc…" at bounding box center [608, 178] width 103 height 20
click at [557, 168] on select "Choose an option... Pending Applied Excluded (Questions) Excluded (Expired) Exc…" at bounding box center [608, 178] width 103 height 20
click at [634, 228] on select "Choose an option... Pending Applied Excluded (Questions) Excluded (Expired) Exc…" at bounding box center [608, 228] width 103 height 20
click at [557, 218] on select "Choose an option... Pending Applied Excluded (Questions) Excluded (Expired) Exc…" at bounding box center [608, 228] width 103 height 20
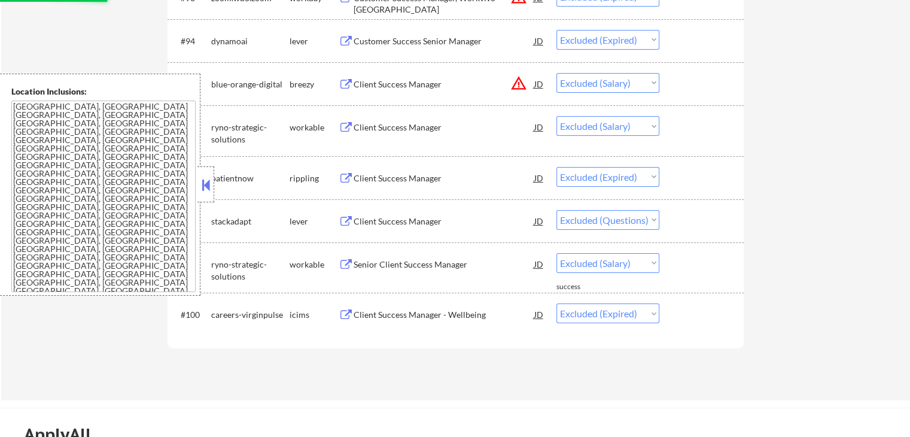
scroll to position [4728, 0]
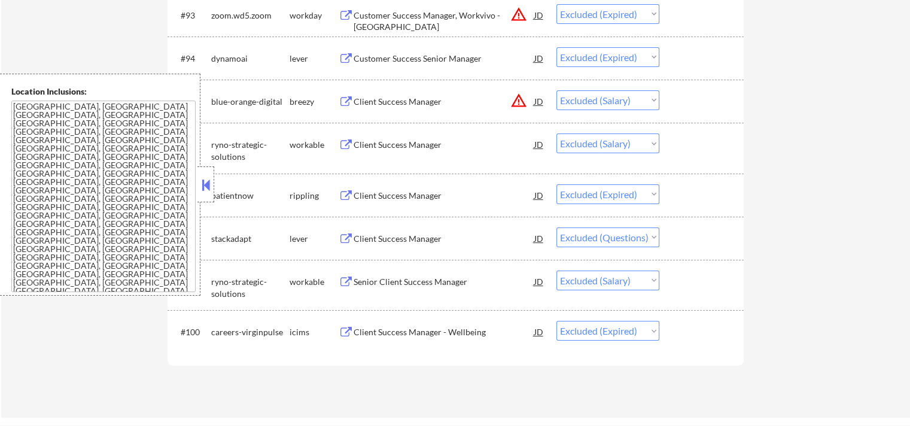
click at [625, 232] on select "Choose an option... Pending Applied Excluded (Questions) Excluded (Expired) Exc…" at bounding box center [608, 237] width 103 height 20
click at [557, 227] on select "Choose an option... Pending Applied Excluded (Questions) Excluded (Expired) Exc…" at bounding box center [608, 237] width 103 height 20
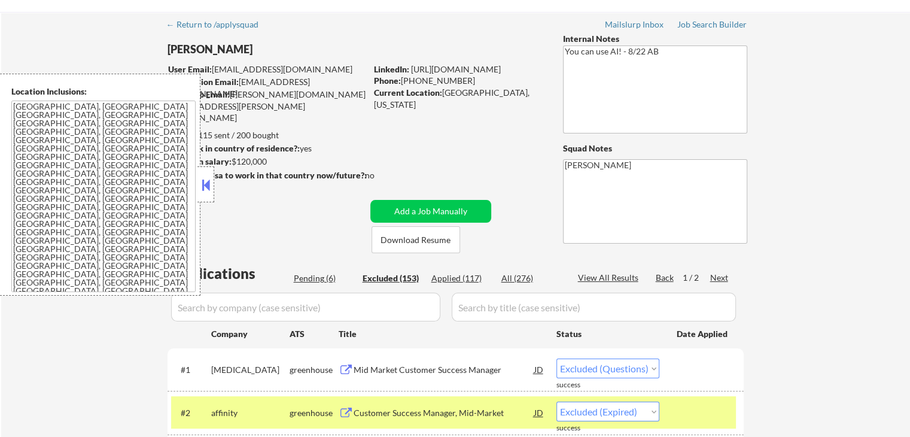
scroll to position [0, 0]
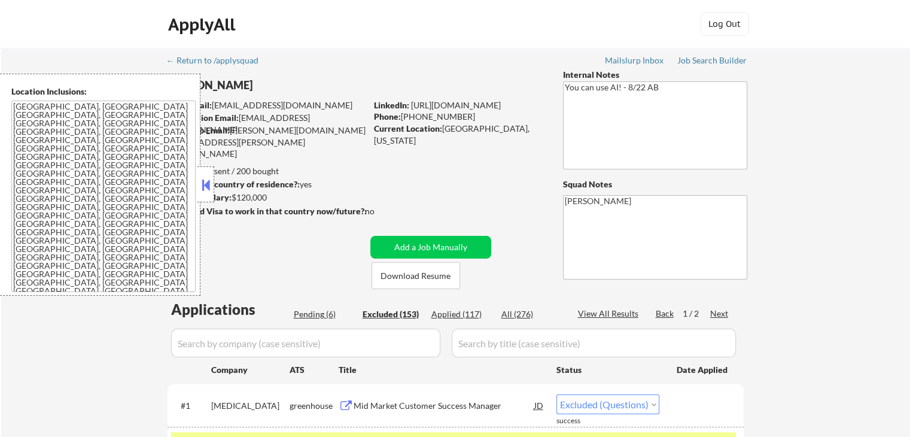
click at [720, 314] on div "Next" at bounding box center [719, 314] width 19 height 12
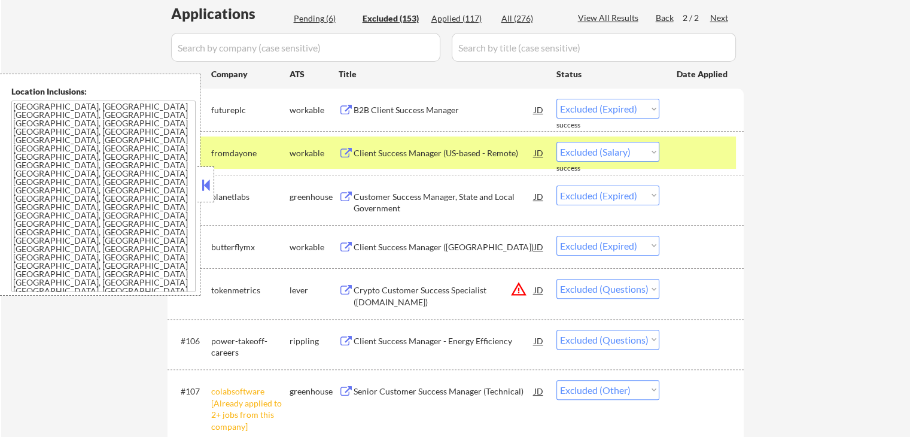
scroll to position [359, 0]
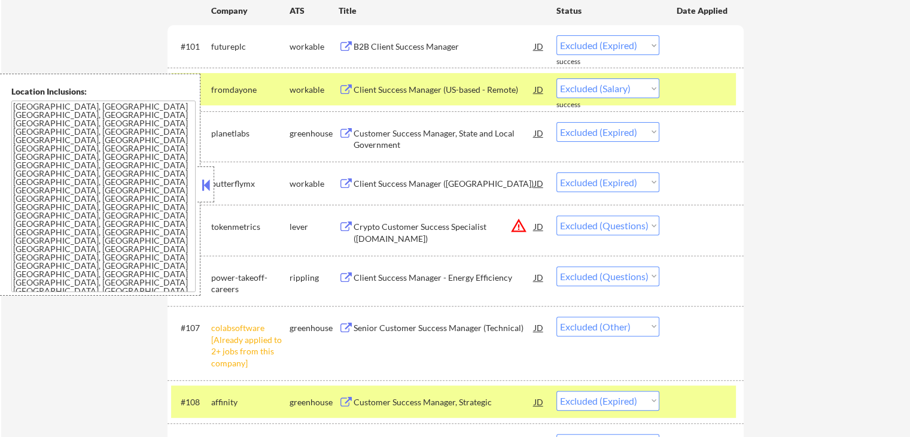
click at [617, 218] on select "Choose an option... Pending Applied Excluded (Questions) Excluded (Expired) Exc…" at bounding box center [608, 225] width 103 height 20
click at [557, 215] on select "Choose an option... Pending Applied Excluded (Questions) Excluded (Expired) Exc…" at bounding box center [608, 225] width 103 height 20
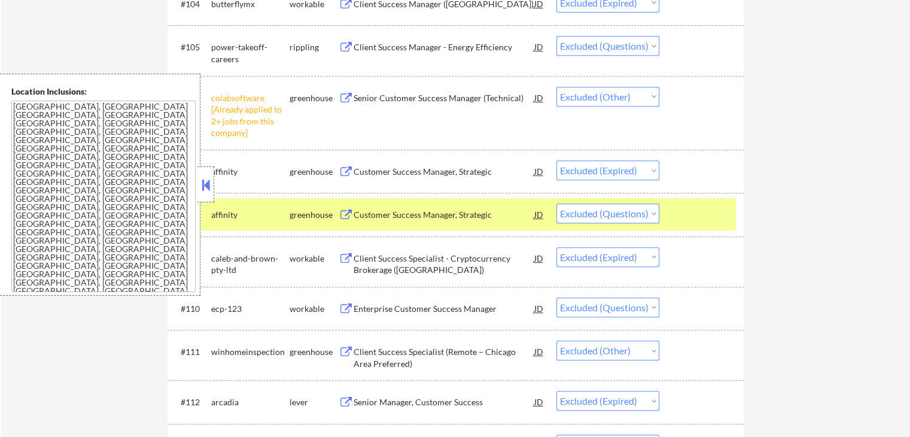
scroll to position [479, 0]
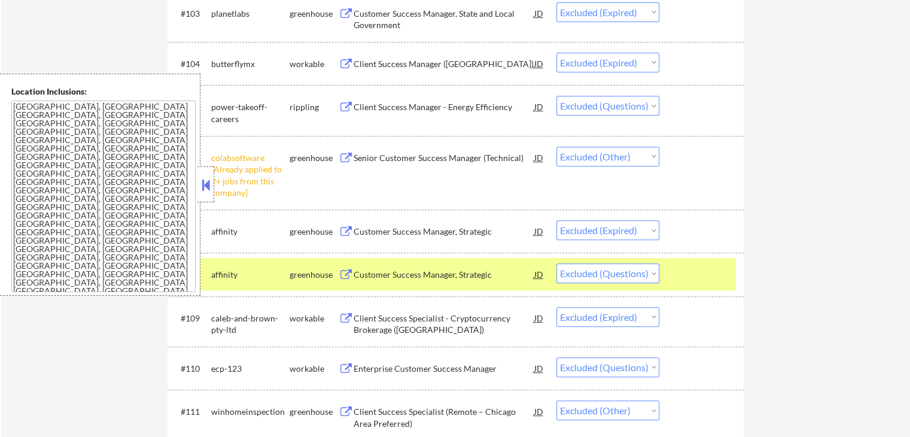
click at [627, 104] on select "Choose an option... Pending Applied Excluded (Questions) Excluded (Expired) Exc…" at bounding box center [608, 106] width 103 height 20
click at [557, 96] on select "Choose an option... Pending Applied Excluded (Questions) Excluded (Expired) Exc…" at bounding box center [608, 106] width 103 height 20
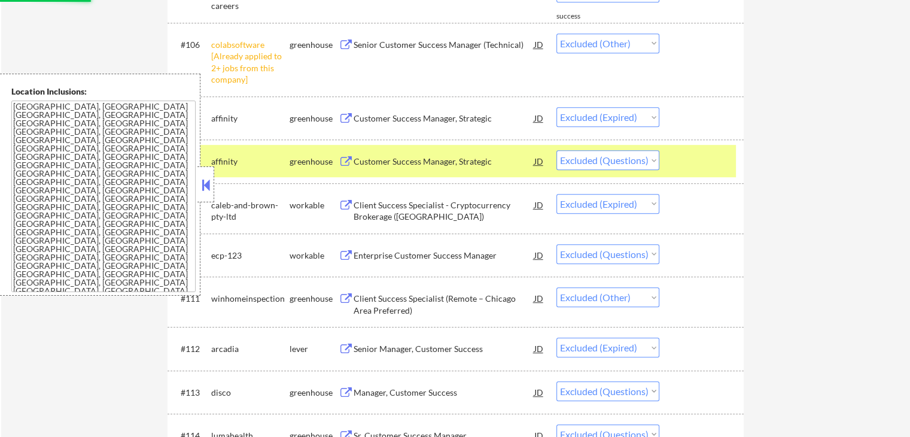
scroll to position [598, 0]
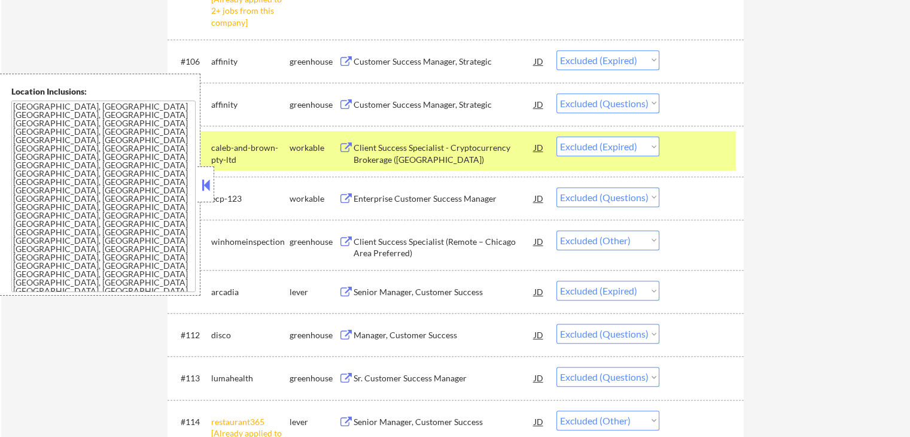
click at [617, 97] on select "Choose an option... Pending Applied Excluded (Questions) Excluded (Expired) Exc…" at bounding box center [608, 103] width 103 height 20
click at [557, 93] on select "Choose an option... Pending Applied Excluded (Questions) Excluded (Expired) Exc…" at bounding box center [608, 103] width 103 height 20
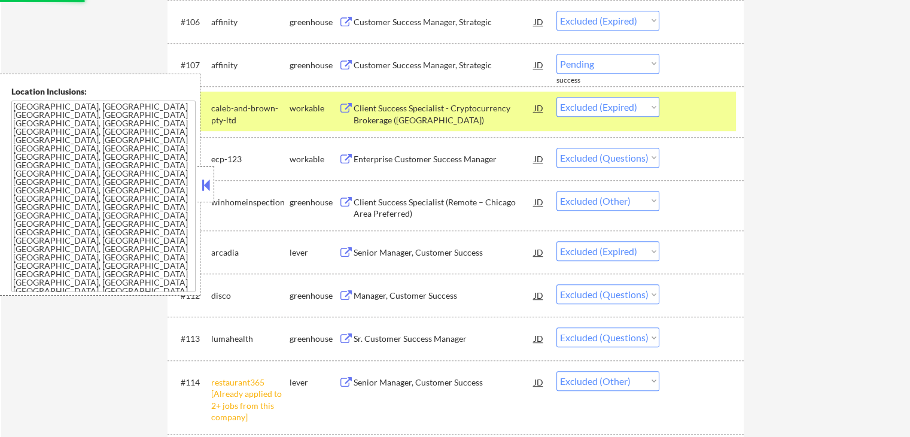
scroll to position [658, 0]
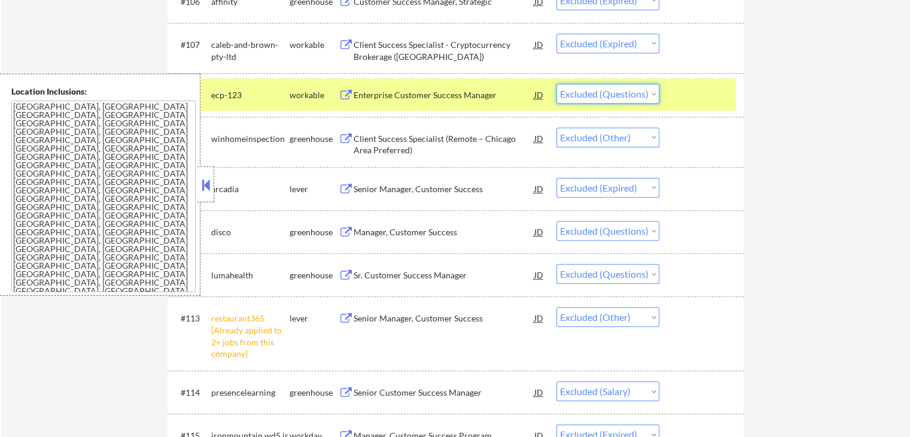
click at [625, 94] on select "Choose an option... Pending Applied Excluded (Questions) Excluded (Expired) Exc…" at bounding box center [608, 94] width 103 height 20
click at [557, 84] on select "Choose an option... Pending Applied Excluded (Questions) Excluded (Expired) Exc…" at bounding box center [608, 94] width 103 height 20
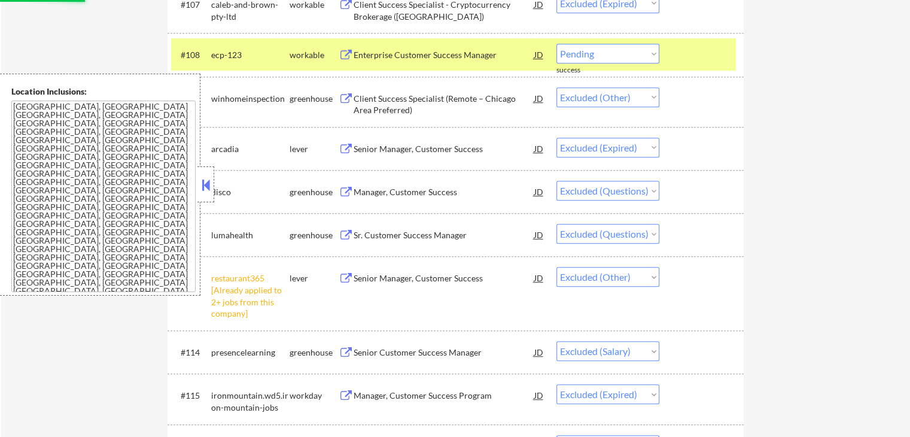
scroll to position [718, 0]
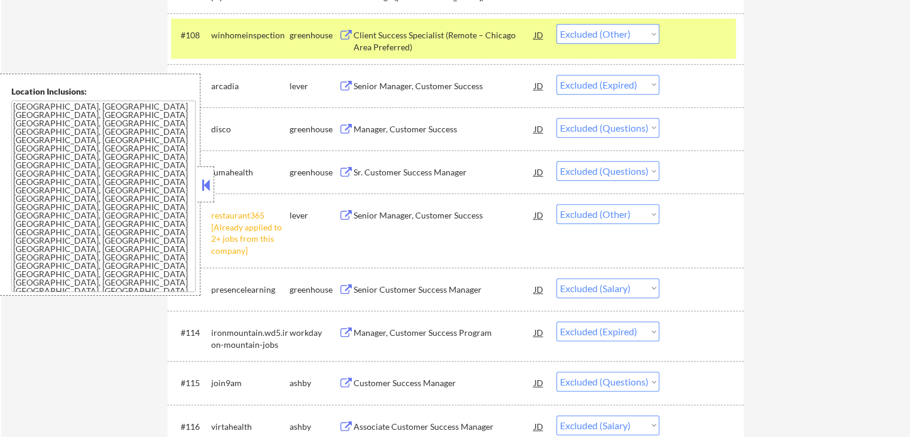
click at [606, 172] on select "Choose an option... Pending Applied Excluded (Questions) Excluded (Expired) Exc…" at bounding box center [608, 171] width 103 height 20
click at [557, 161] on select "Choose an option... Pending Applied Excluded (Questions) Excluded (Expired) Exc…" at bounding box center [608, 171] width 103 height 20
click at [619, 125] on select "Choose an option... Pending Applied Excluded (Questions) Excluded (Expired) Exc…" at bounding box center [608, 128] width 103 height 20
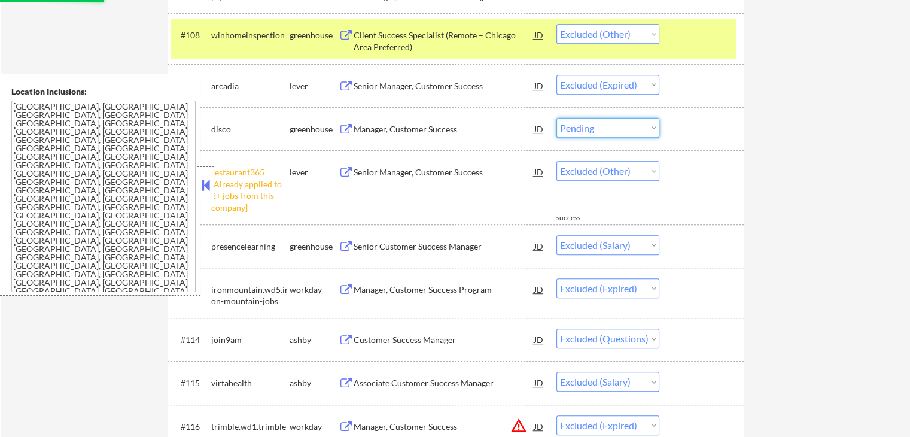
click at [557, 118] on select "Choose an option... Pending Applied Excluded (Questions) Excluded (Expired) Exc…" at bounding box center [608, 128] width 103 height 20
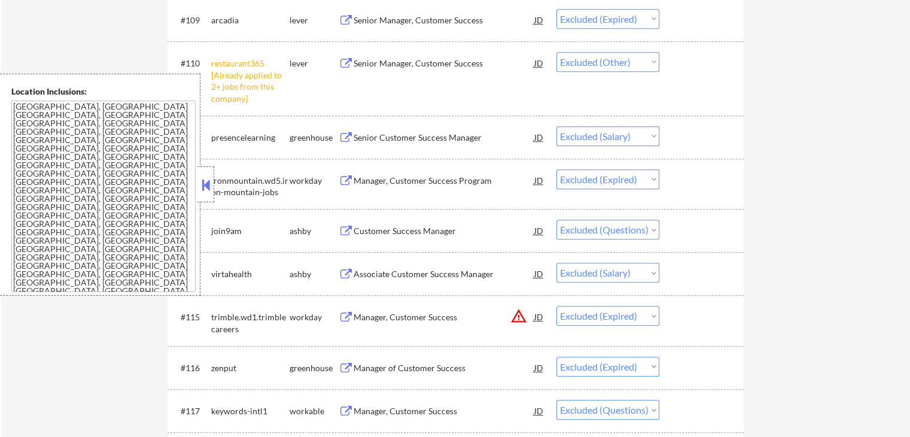
scroll to position [838, 0]
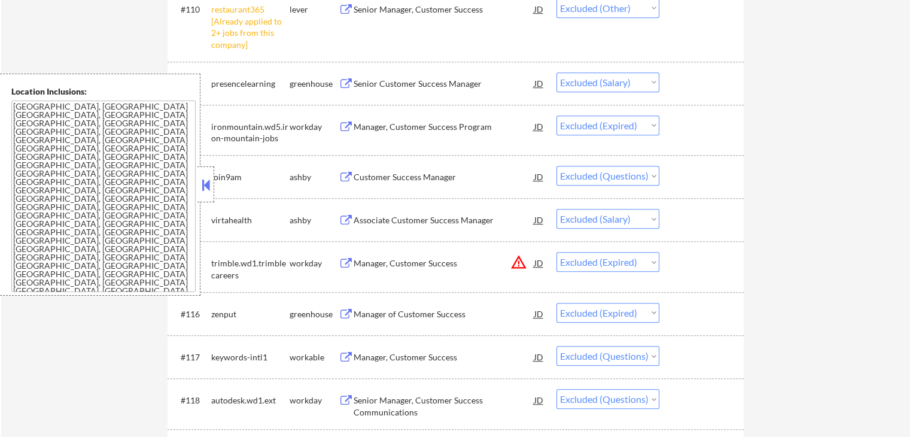
click at [600, 174] on select "Choose an option... Pending Applied Excluded (Questions) Excluded (Expired) Exc…" at bounding box center [608, 176] width 103 height 20
click at [557, 166] on select "Choose an option... Pending Applied Excluded (Questions) Excluded (Expired) Exc…" at bounding box center [608, 176] width 103 height 20
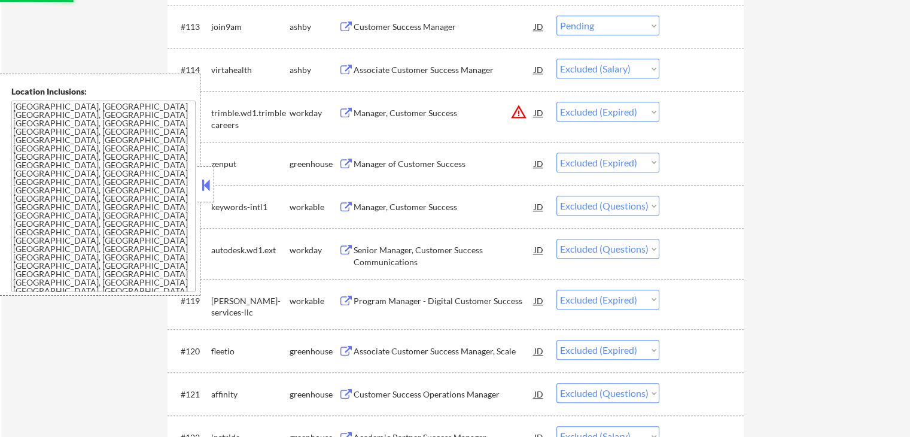
scroll to position [1017, 0]
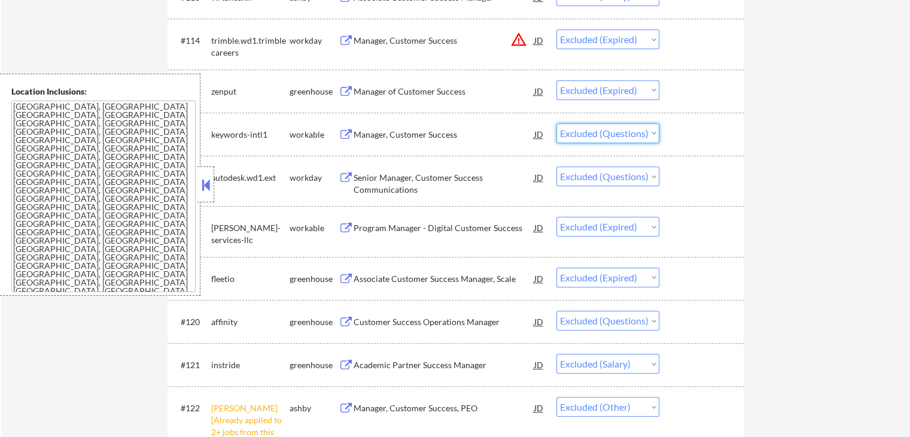
click at [628, 130] on select "Choose an option... Pending Applied Excluded (Questions) Excluded (Expired) Exc…" at bounding box center [608, 133] width 103 height 20
click at [557, 123] on select "Choose an option... Pending Applied Excluded (Questions) Excluded (Expired) Exc…" at bounding box center [608, 133] width 103 height 20
click at [635, 176] on select "Choose an option... Pending Applied Excluded (Questions) Excluded (Expired) Exc…" at bounding box center [608, 176] width 103 height 20
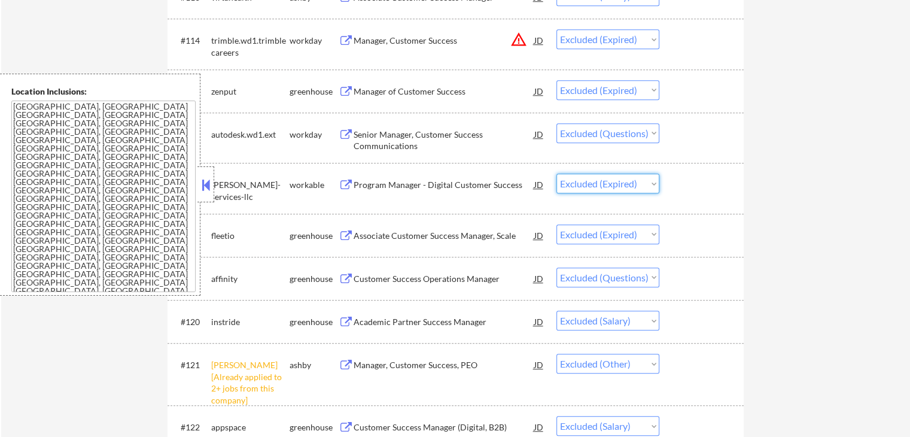
drag, startPoint x: 764, startPoint y: 137, endPoint x: 750, endPoint y: 135, distance: 13.4
click at [764, 137] on div "← Return to /applysquad Mailslurp Inbox Job Search Builder [PERSON_NAME] User E…" at bounding box center [455, 328] width 909 height 2597
click at [642, 133] on select "Choose an option... Pending Applied Excluded (Questions) Excluded (Expired) Exc…" at bounding box center [608, 133] width 103 height 20
click at [557, 123] on select "Choose an option... Pending Applied Excluded (Questions) Excluded (Expired) Exc…" at bounding box center [608, 133] width 103 height 20
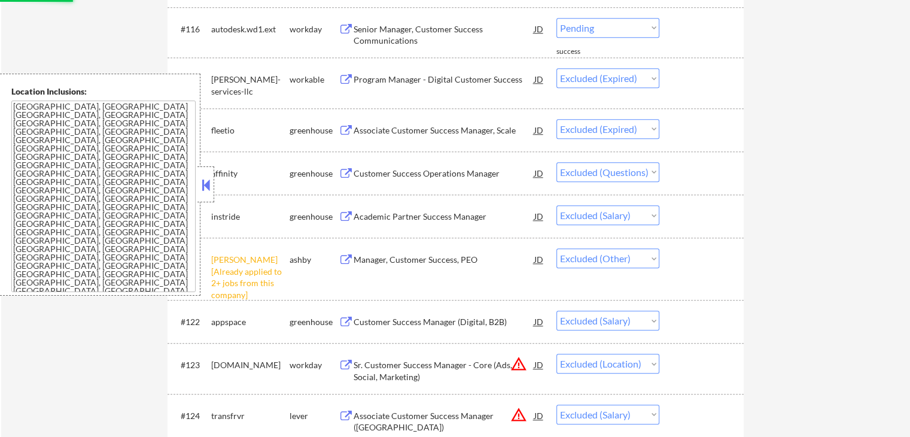
scroll to position [1137, 0]
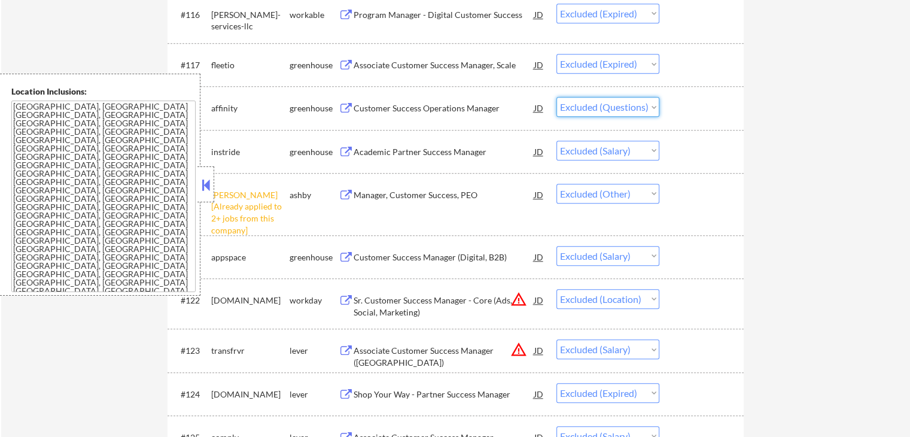
click at [615, 104] on select "Choose an option... Pending Applied Excluded (Questions) Excluded (Expired) Exc…" at bounding box center [608, 107] width 103 height 20
click at [557, 97] on select "Choose an option... Pending Applied Excluded (Questions) Excluded (Expired) Exc…" at bounding box center [608, 107] width 103 height 20
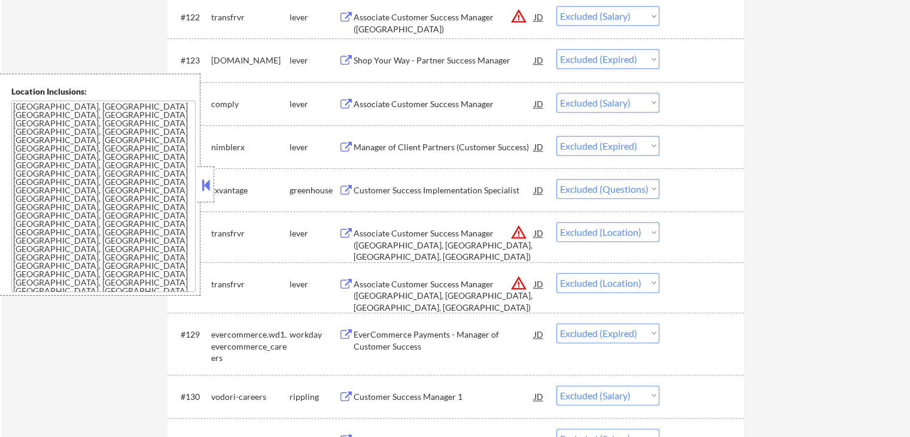
scroll to position [1496, 0]
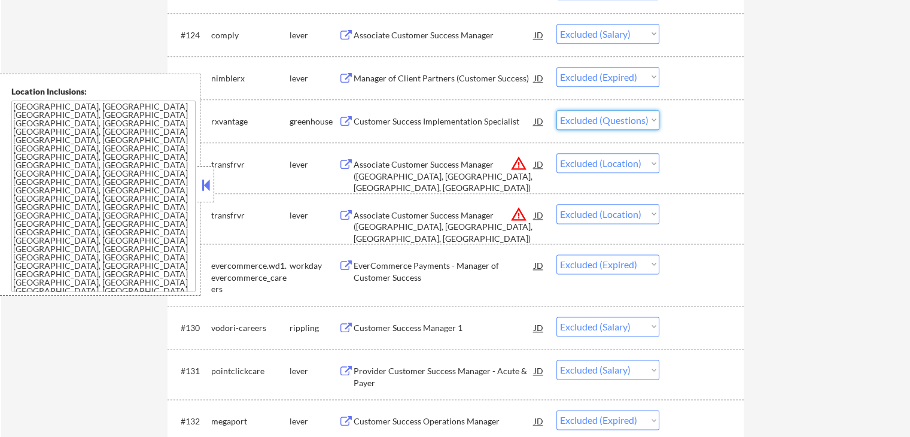
click at [623, 121] on select "Choose an option... Pending Applied Excluded (Questions) Excluded (Expired) Exc…" at bounding box center [608, 120] width 103 height 20
click at [557, 110] on select "Choose an option... Pending Applied Excluded (Questions) Excluded (Expired) Exc…" at bounding box center [608, 120] width 103 height 20
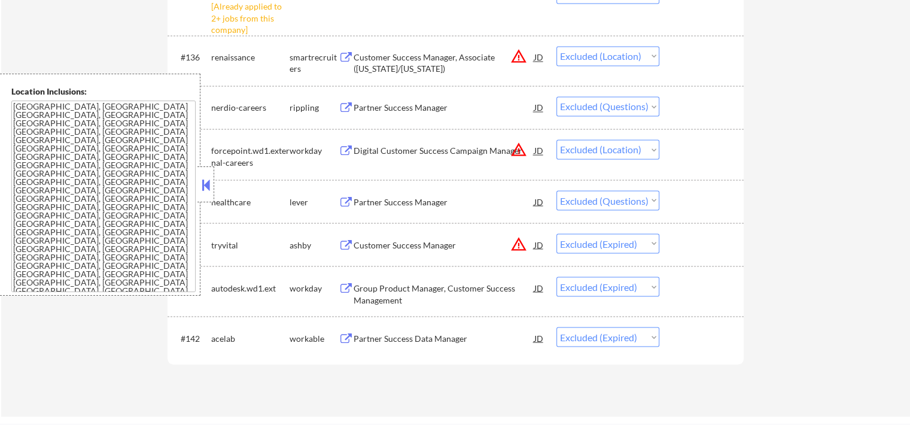
scroll to position [2095, 0]
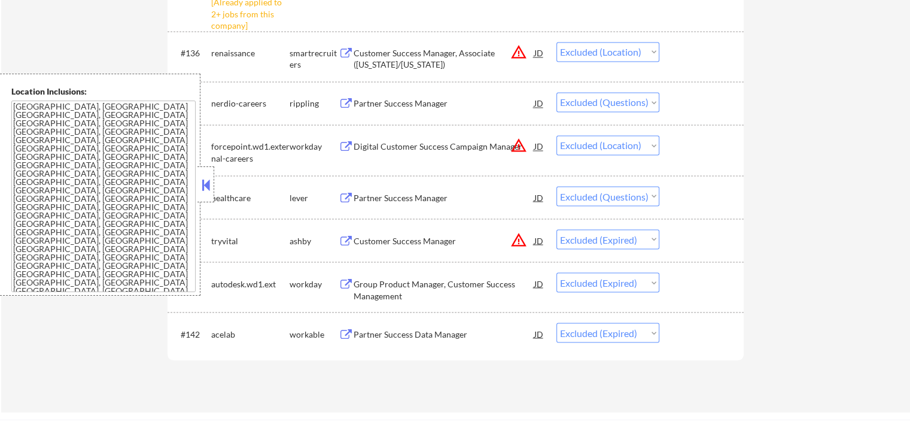
click at [613, 101] on select "Choose an option... Pending Applied Excluded (Questions) Excluded (Expired) Exc…" at bounding box center [608, 102] width 103 height 20
click at [557, 92] on select "Choose an option... Pending Applied Excluded (Questions) Excluded (Expired) Exc…" at bounding box center [608, 102] width 103 height 20
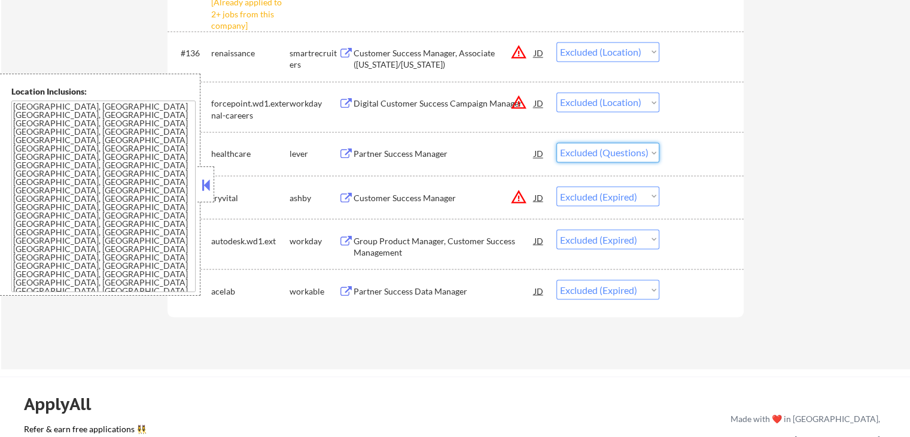
click at [630, 154] on select "Choose an option... Pending Applied Excluded (Questions) Excluded (Expired) Exc…" at bounding box center [608, 152] width 103 height 20
click at [557, 142] on select "Choose an option... Pending Applied Excluded (Questions) Excluded (Expired) Exc…" at bounding box center [608, 152] width 103 height 20
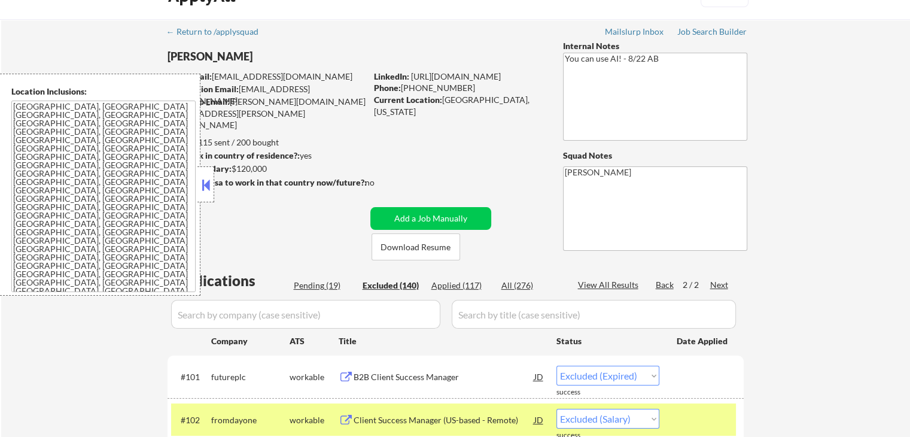
scroll to position [0, 0]
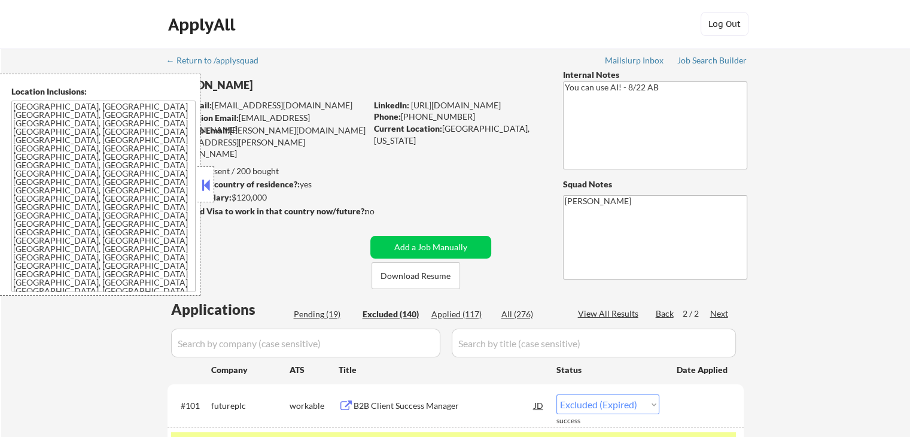
click at [325, 311] on div "Pending (19)" at bounding box center [324, 314] width 60 height 12
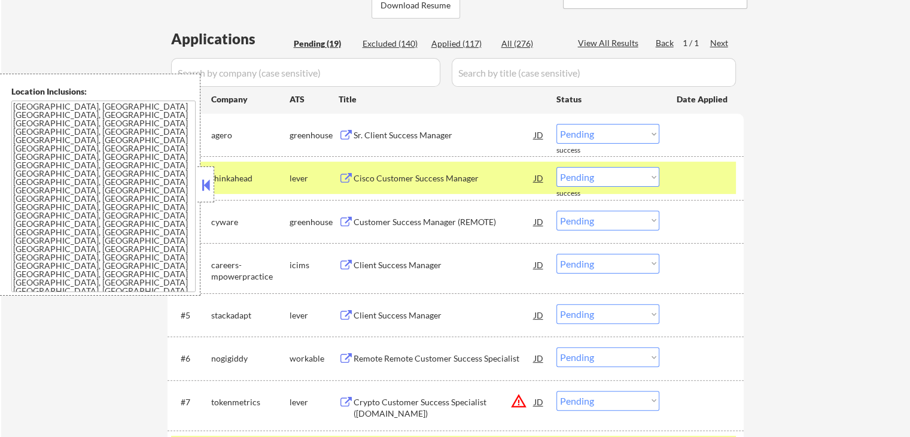
scroll to position [299, 0]
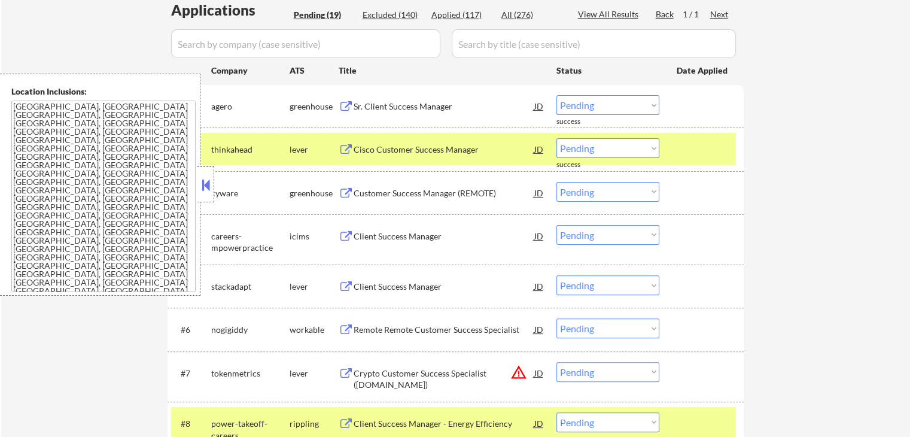
click at [203, 189] on button at bounding box center [205, 185] width 13 height 18
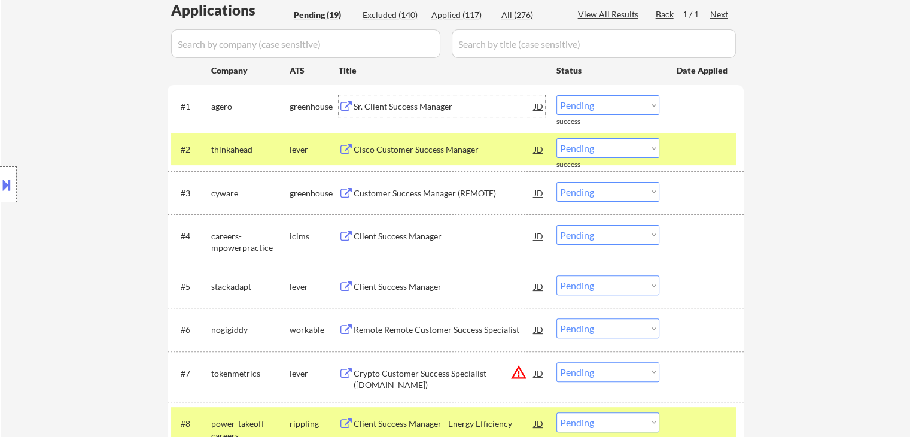
click at [355, 103] on div "Sr. Client Success Manager" at bounding box center [444, 107] width 181 height 12
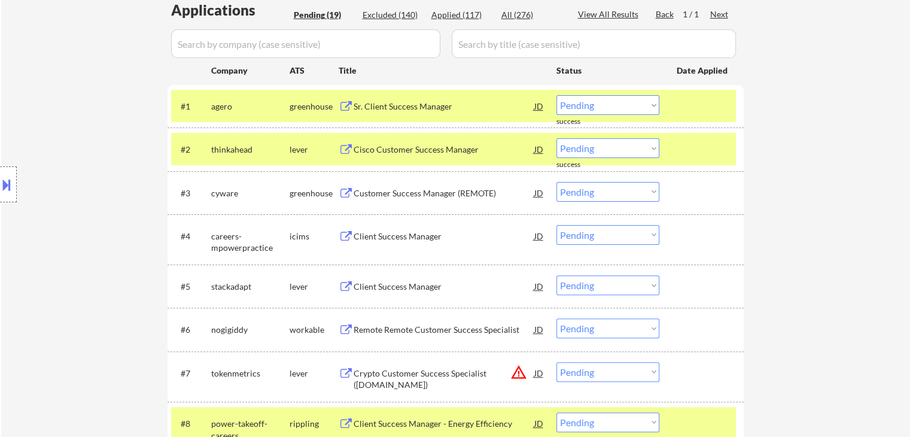
click at [357, 149] on div "Cisco Customer Success Manager" at bounding box center [444, 150] width 181 height 12
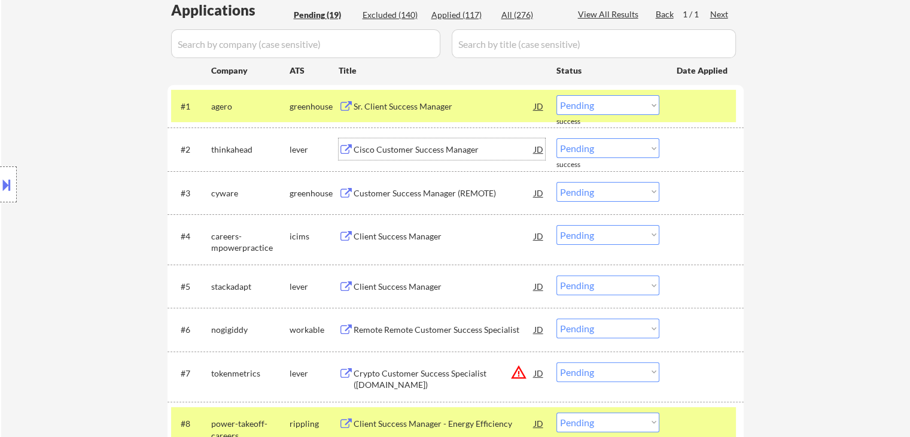
click at [600, 100] on select "Choose an option... Pending Applied Excluded (Questions) Excluded (Expired) Exc…" at bounding box center [608, 105] width 103 height 20
click at [557, 95] on select "Choose an option... Pending Applied Excluded (Questions) Excluded (Expired) Exc…" at bounding box center [608, 105] width 103 height 20
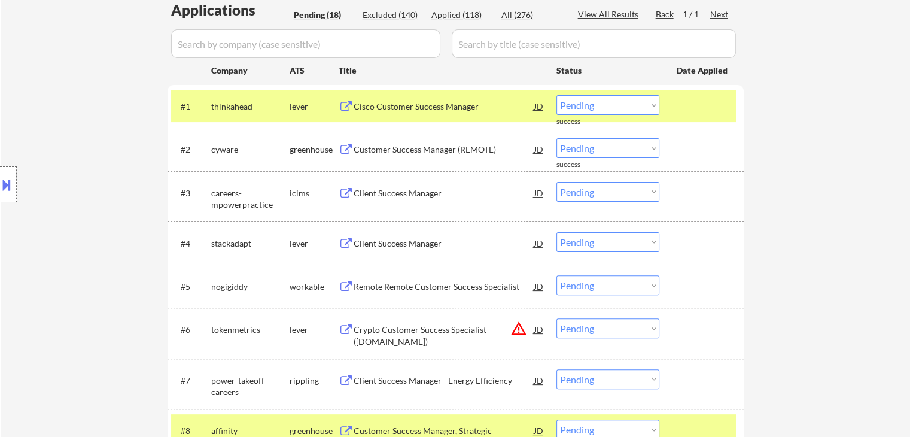
click at [360, 148] on div "Customer Success Manager (REMOTE)" at bounding box center [444, 150] width 181 height 12
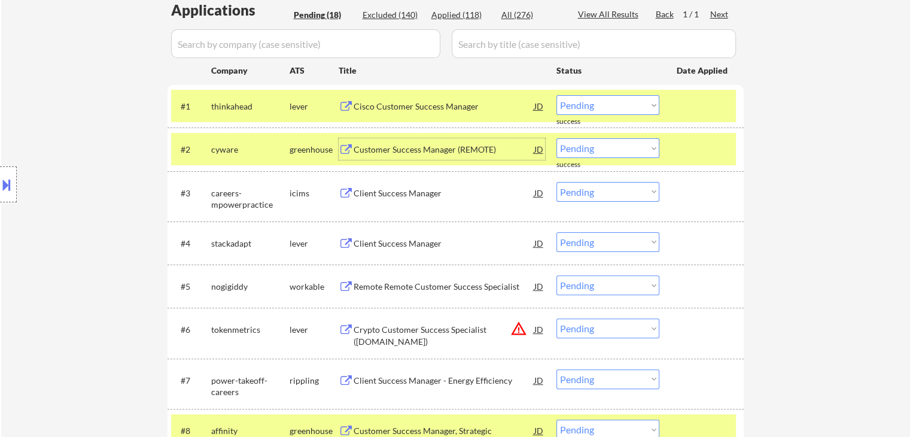
click at [597, 154] on select "Choose an option... Pending Applied Excluded (Questions) Excluded (Expired) Exc…" at bounding box center [608, 148] width 103 height 20
click at [557, 138] on select "Choose an option... Pending Applied Excluded (Questions) Excluded (Expired) Exc…" at bounding box center [608, 148] width 103 height 20
click at [381, 240] on div "Client Success Manager" at bounding box center [444, 244] width 181 height 12
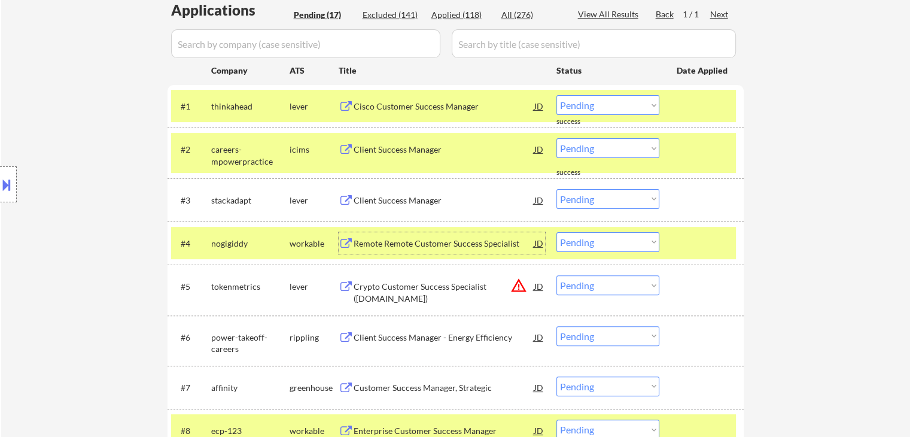
click at [577, 200] on select "Choose an option... Pending Applied Excluded (Questions) Excluded (Expired) Exc…" at bounding box center [608, 199] width 103 height 20
click at [557, 189] on select "Choose an option... Pending Applied Excluded (Questions) Excluded (Expired) Exc…" at bounding box center [608, 199] width 103 height 20
click at [412, 250] on div "Remote Remote Customer Success Specialist" at bounding box center [444, 243] width 181 height 22
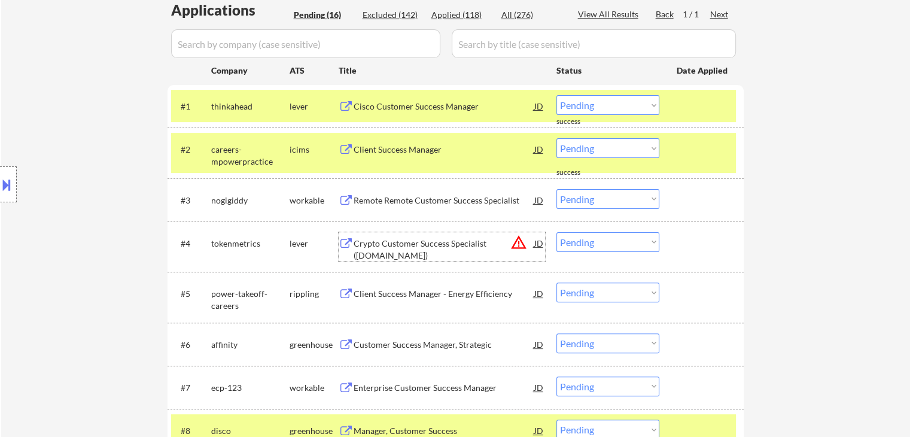
click at [14, 178] on div at bounding box center [8, 184] width 17 height 36
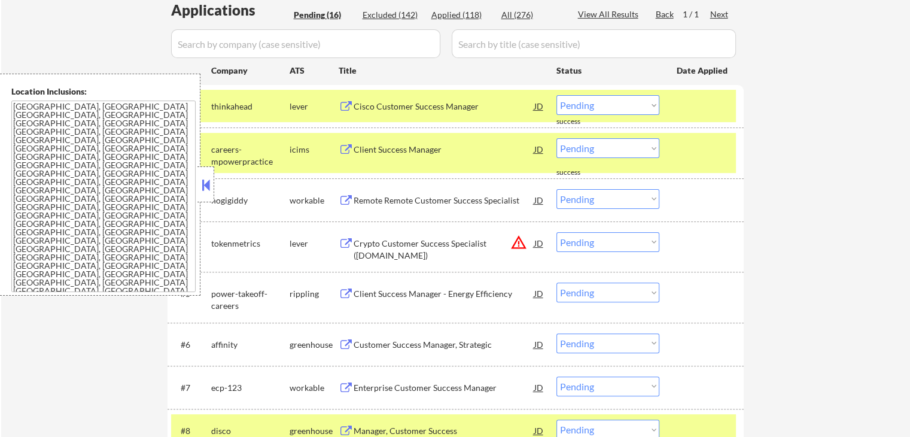
drag, startPoint x: 600, startPoint y: 199, endPoint x: 606, endPoint y: 206, distance: 9.3
click at [600, 199] on select "Choose an option... Pending Applied Excluded (Questions) Excluded (Expired) Exc…" at bounding box center [608, 199] width 103 height 20
click at [557, 189] on select "Choose an option... Pending Applied Excluded (Questions) Excluded (Expired) Exc…" at bounding box center [608, 199] width 103 height 20
click at [821, 235] on div "← Return to /applysquad Mailslurp Inbox Job Search Builder [PERSON_NAME] User E…" at bounding box center [455, 304] width 909 height 1110
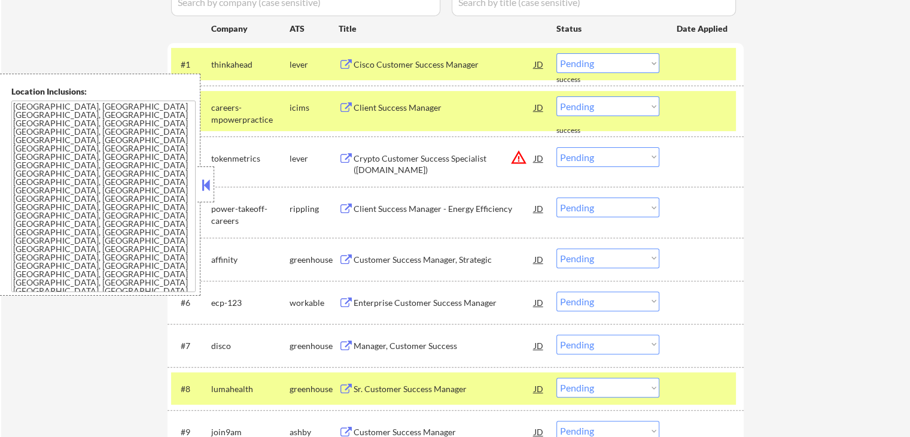
scroll to position [359, 0]
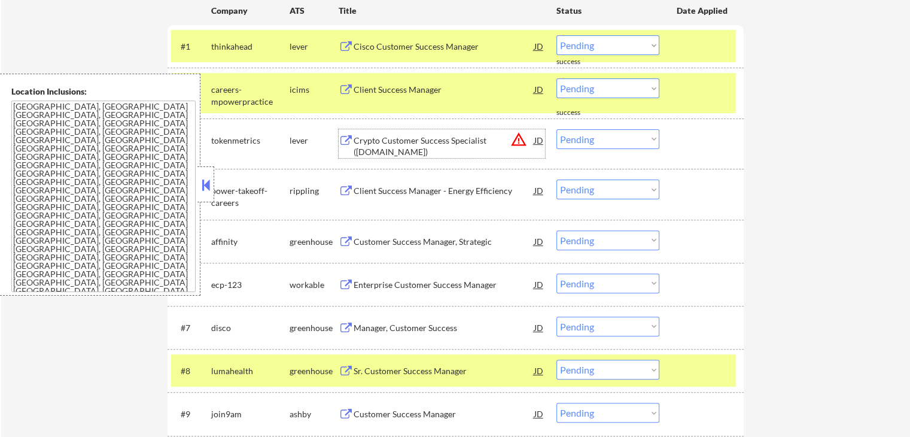
click at [395, 142] on div "Crypto Customer Success Specialist ([DOMAIN_NAME])" at bounding box center [444, 146] width 181 height 23
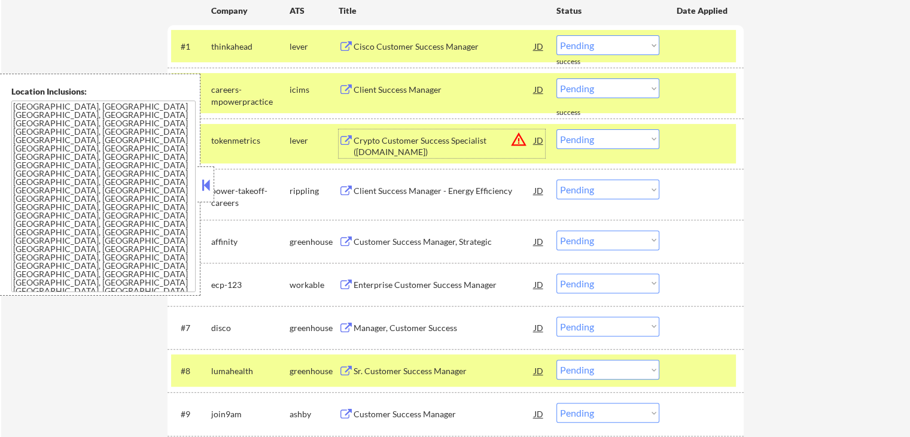
click at [610, 144] on select "Choose an option... Pending Applied Excluded (Questions) Excluded (Expired) Exc…" at bounding box center [608, 139] width 103 height 20
click at [557, 129] on select "Choose an option... Pending Applied Excluded (Questions) Excluded (Expired) Exc…" at bounding box center [608, 139] width 103 height 20
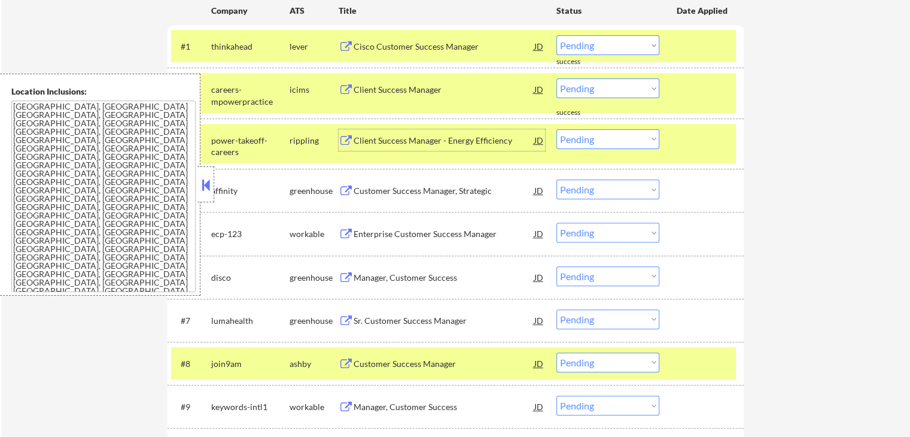
click at [381, 144] on div "Client Success Manager - Energy Efficiency" at bounding box center [444, 141] width 181 height 12
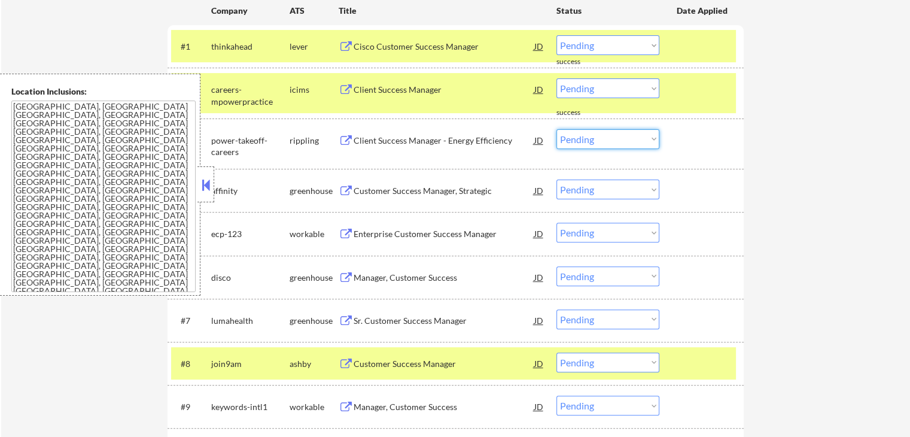
drag, startPoint x: 597, startPoint y: 142, endPoint x: 599, endPoint y: 148, distance: 6.2
click at [598, 142] on select "Choose an option... Pending Applied Excluded (Questions) Excluded (Expired) Exc…" at bounding box center [608, 139] width 103 height 20
click at [557, 129] on select "Choose an option... Pending Applied Excluded (Questions) Excluded (Expired) Exc…" at bounding box center [608, 139] width 103 height 20
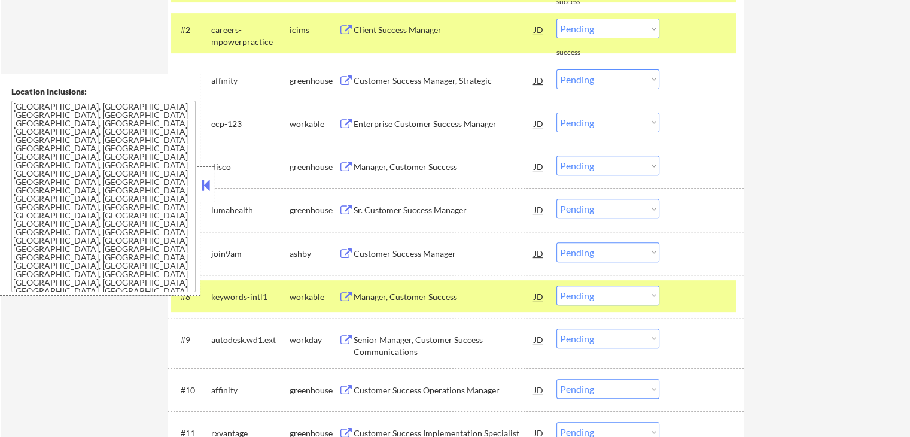
scroll to position [299, 0]
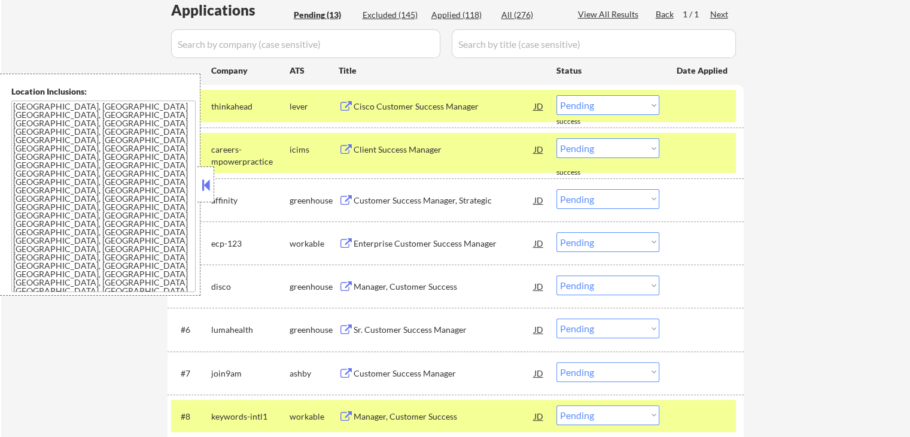
click at [826, 116] on div "← Return to /applysquad Mailslurp Inbox Job Search Builder [PERSON_NAME] User E…" at bounding box center [455, 232] width 909 height 966
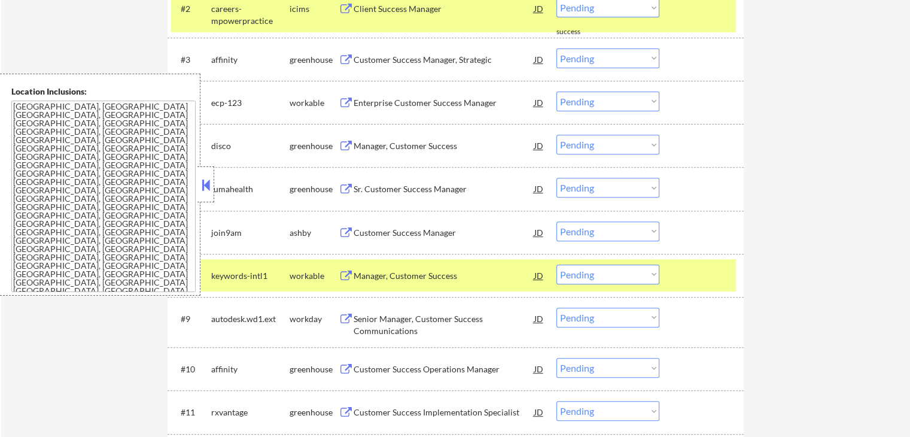
scroll to position [419, 0]
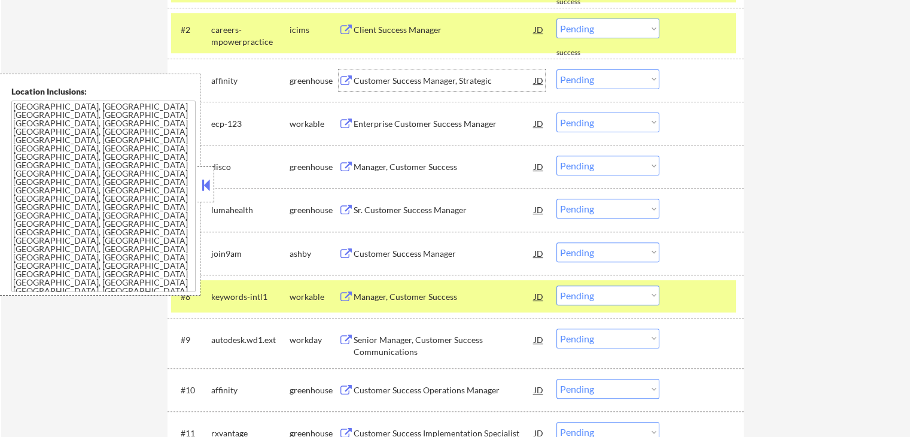
click at [416, 83] on div "Customer Success Manager, Strategic" at bounding box center [444, 81] width 181 height 12
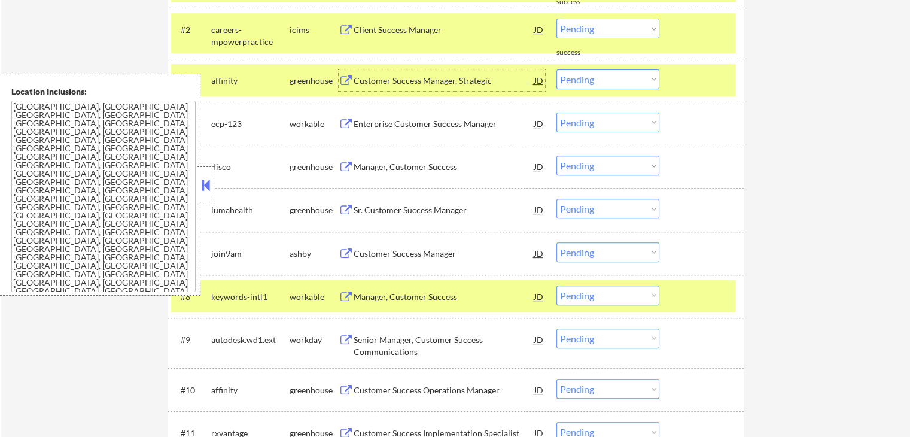
click at [403, 119] on div "Enterprise Customer Success Manager" at bounding box center [444, 124] width 181 height 12
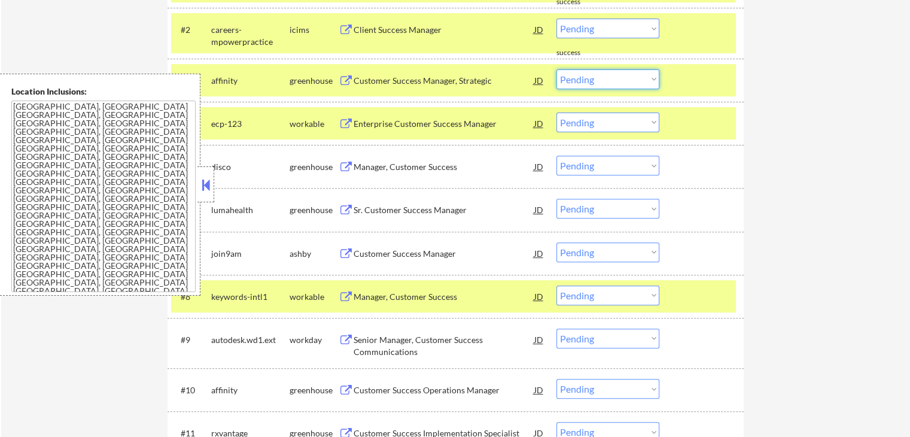
click at [598, 77] on select "Choose an option... Pending Applied Excluded (Questions) Excluded (Expired) Exc…" at bounding box center [608, 79] width 103 height 20
click at [557, 69] on select "Choose an option... Pending Applied Excluded (Questions) Excluded (Expired) Exc…" at bounding box center [608, 79] width 103 height 20
click at [393, 165] on div "Manager, Customer Success" at bounding box center [444, 167] width 181 height 12
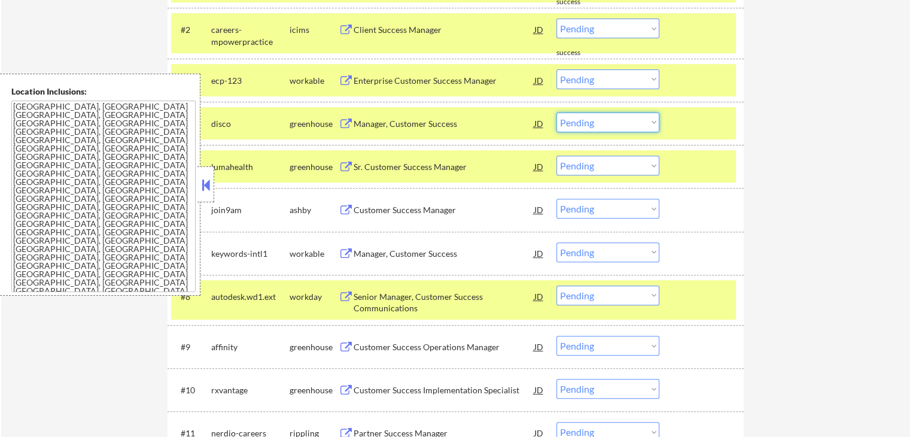
click at [609, 118] on select "Choose an option... Pending Applied Excluded (Questions) Excluded (Expired) Exc…" at bounding box center [608, 123] width 103 height 20
click at [557, 113] on select "Choose an option... Pending Applied Excluded (Questions) Excluded (Expired) Exc…" at bounding box center [608, 123] width 103 height 20
click at [386, 168] on div "Sr. Customer Success Manager" at bounding box center [444, 167] width 181 height 12
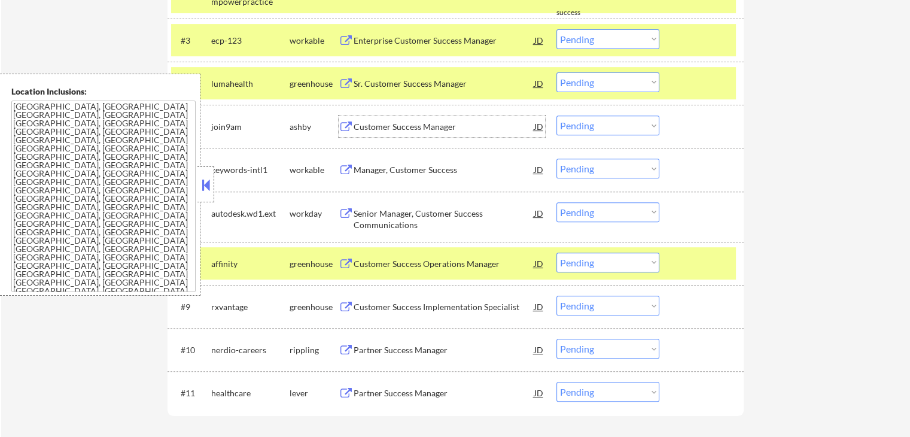
scroll to position [479, 0]
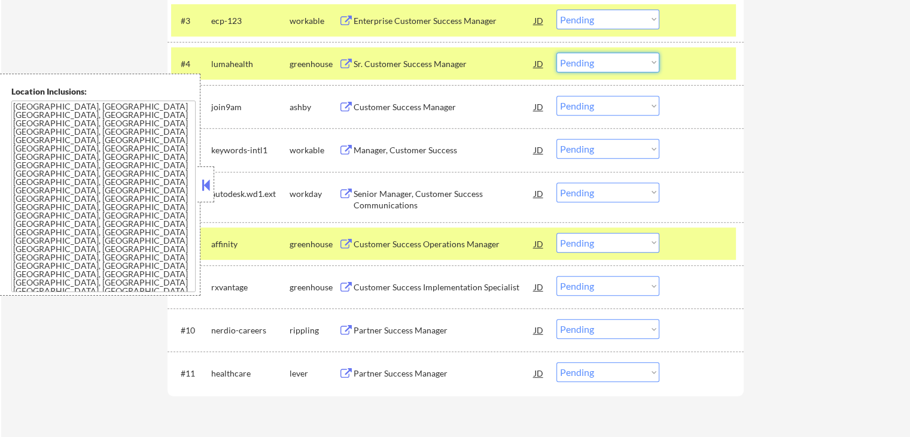
click at [584, 65] on select "Choose an option... Pending Applied Excluded (Questions) Excluded (Expired) Exc…" at bounding box center [608, 63] width 103 height 20
click at [557, 53] on select "Choose an option... Pending Applied Excluded (Questions) Excluded (Expired) Exc…" at bounding box center [608, 63] width 103 height 20
click at [379, 108] on div "Customer Success Manager" at bounding box center [444, 107] width 181 height 12
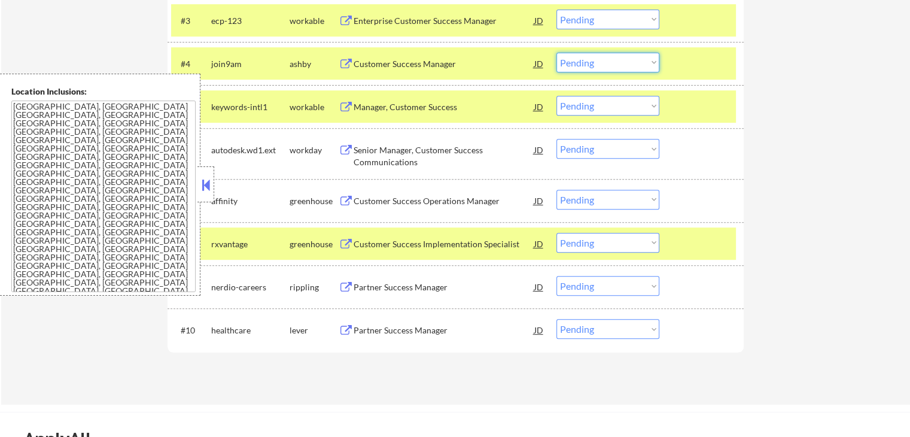
click at [581, 57] on select "Choose an option... Pending Applied Excluded (Questions) Excluded (Expired) Exc…" at bounding box center [608, 63] width 103 height 20
click at [557, 53] on select "Choose an option... Pending Applied Excluded (Questions) Excluded (Expired) Exc…" at bounding box center [608, 63] width 103 height 20
click at [362, 96] on div "Manager, Customer Success" at bounding box center [444, 107] width 181 height 22
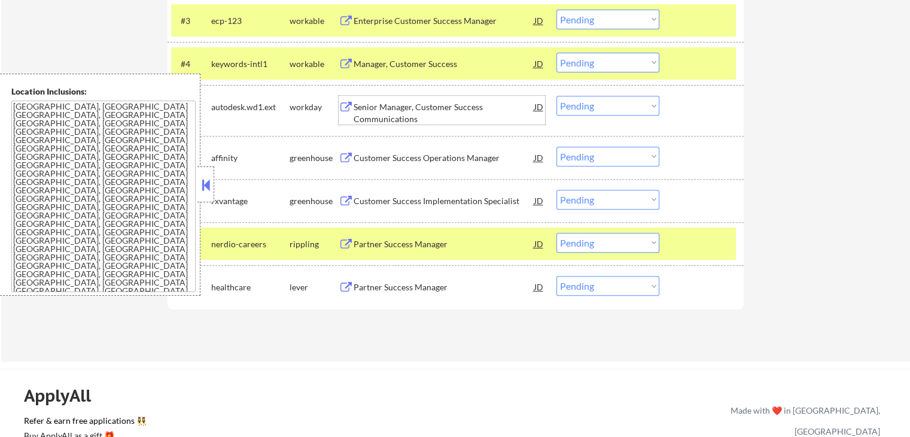
click at [592, 110] on select "Choose an option... Pending Applied Excluded (Questions) Excluded (Expired) Exc…" at bounding box center [608, 106] width 103 height 20
click at [557, 96] on select "Choose an option... Pending Applied Excluded (Questions) Excluded (Expired) Exc…" at bounding box center [608, 106] width 103 height 20
click at [429, 159] on div "Customer Success Operations Manager" at bounding box center [444, 158] width 181 height 12
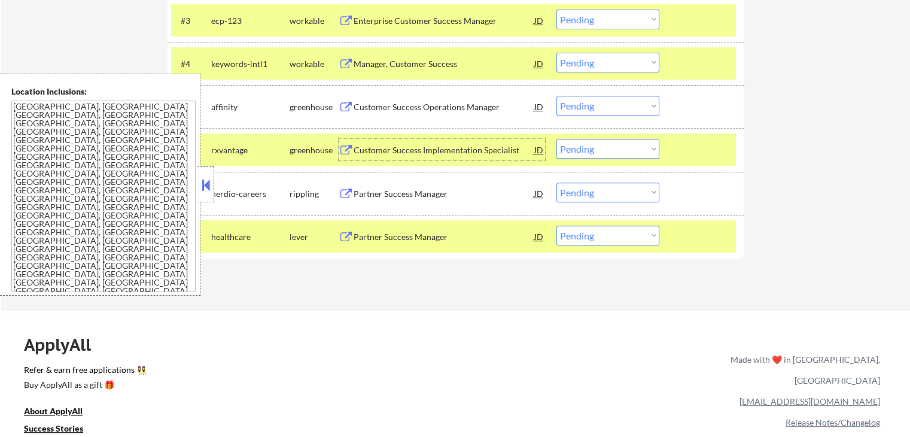
click at [397, 151] on div "Customer Success Implementation Specialist" at bounding box center [444, 150] width 181 height 12
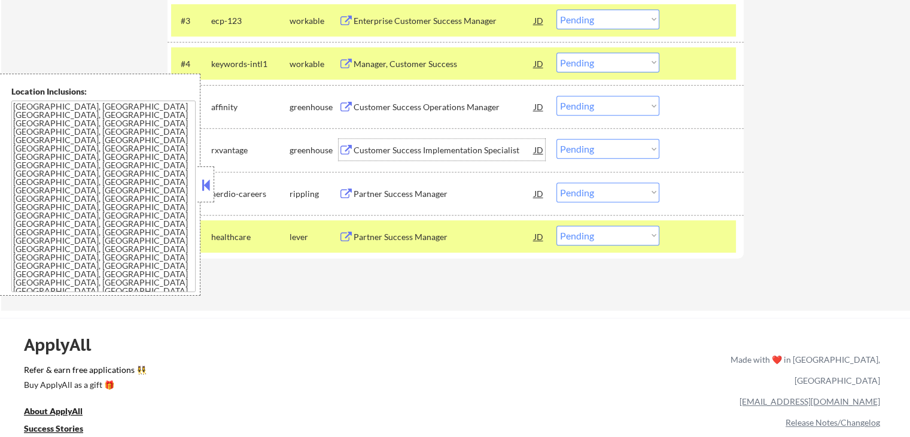
click at [597, 96] on select "Choose an option... Pending Applied Excluded (Questions) Excluded (Expired) Exc…" at bounding box center [608, 106] width 103 height 20
click at [557, 96] on select "Choose an option... Pending Applied Excluded (Questions) Excluded (Expired) Exc…" at bounding box center [608, 106] width 103 height 20
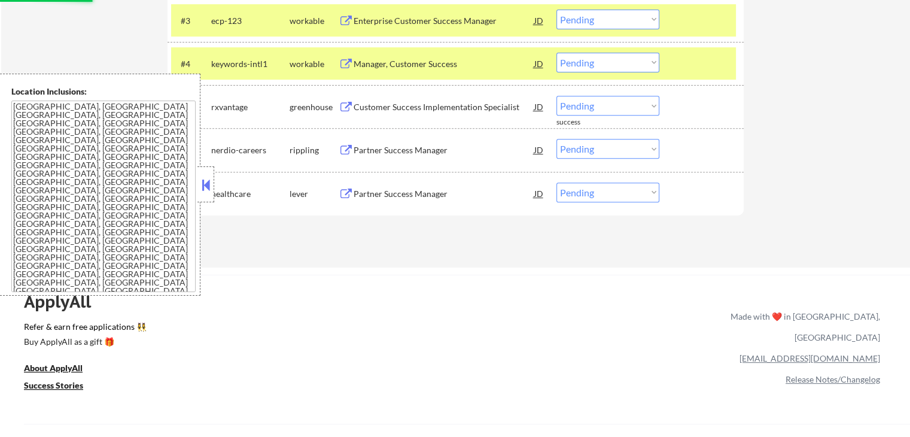
click at [358, 151] on div "Partner Success Manager" at bounding box center [444, 150] width 181 height 12
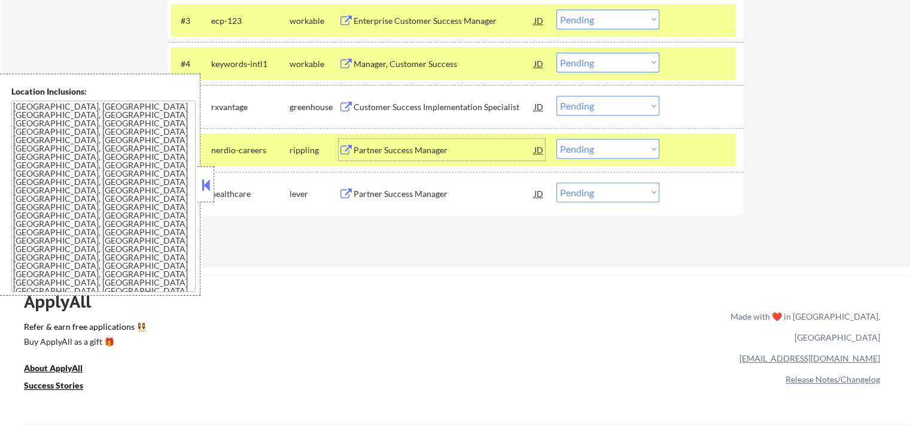
click at [367, 193] on div "Partner Success Manager" at bounding box center [444, 194] width 181 height 12
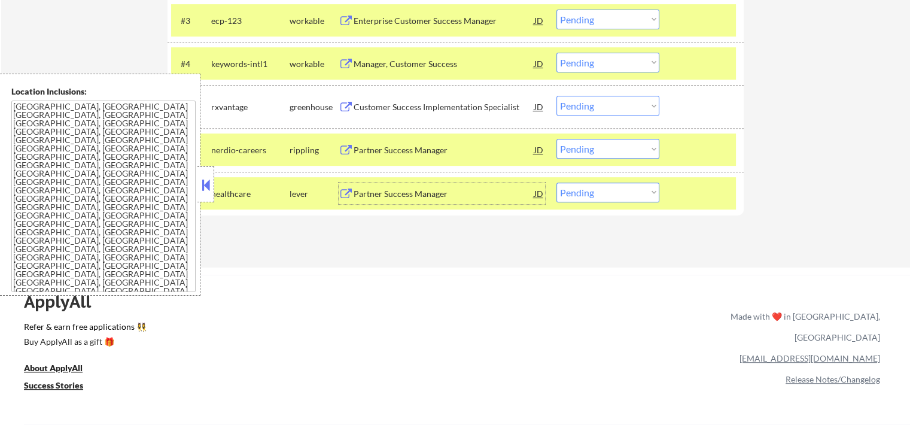
click at [627, 187] on select "Choose an option... Pending Applied Excluded (Questions) Excluded (Expired) Exc…" at bounding box center [608, 193] width 103 height 20
click at [557, 183] on select "Choose an option... Pending Applied Excluded (Questions) Excluded (Expired) Exc…" at bounding box center [608, 193] width 103 height 20
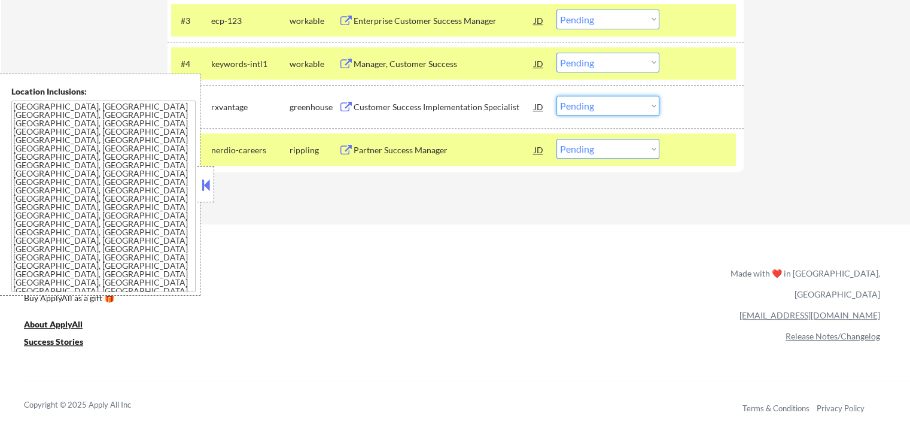
click at [591, 99] on select "Choose an option... Pending Applied Excluded (Questions) Excluded (Expired) Exc…" at bounding box center [608, 106] width 103 height 20
click at [557, 96] on select "Choose an option... Pending Applied Excluded (Questions) Excluded (Expired) Exc…" at bounding box center [608, 106] width 103 height 20
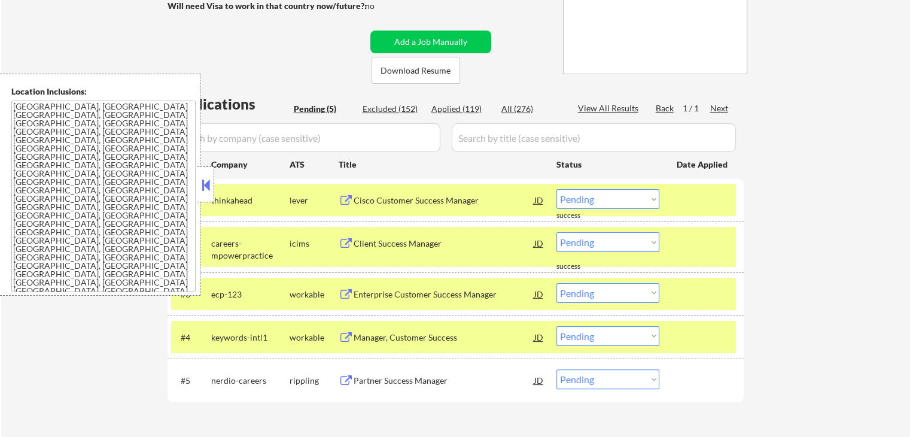
scroll to position [180, 0]
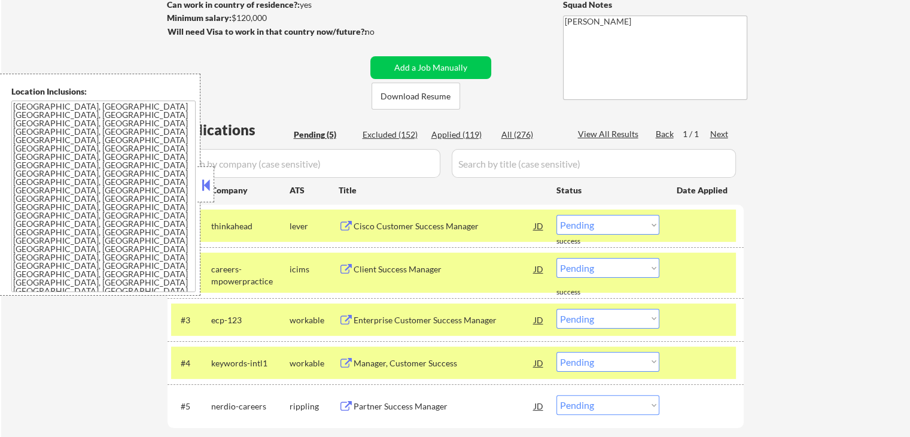
click at [460, 135] on div "Applied (119)" at bounding box center [462, 135] width 60 height 12
